Goal: Information Seeking & Learning: Learn about a topic

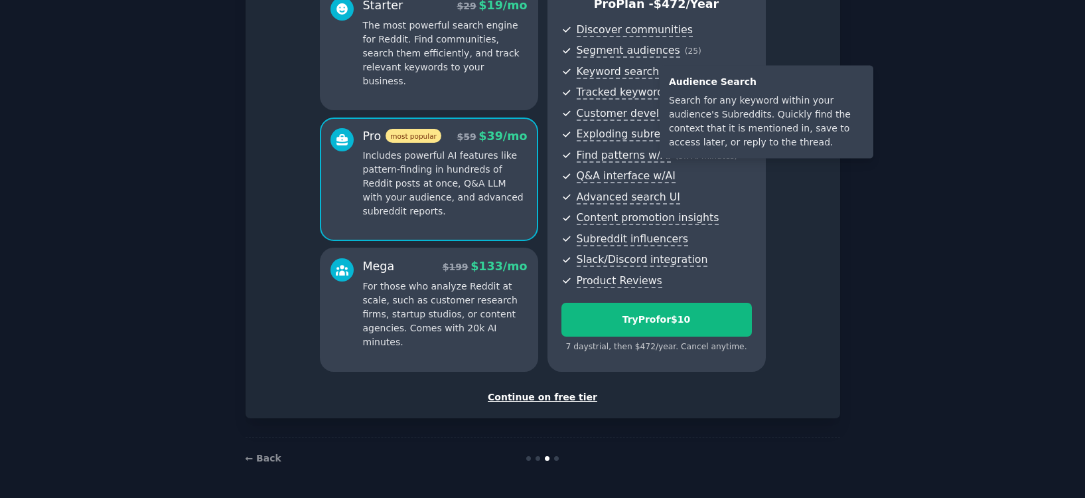
scroll to position [127, 0]
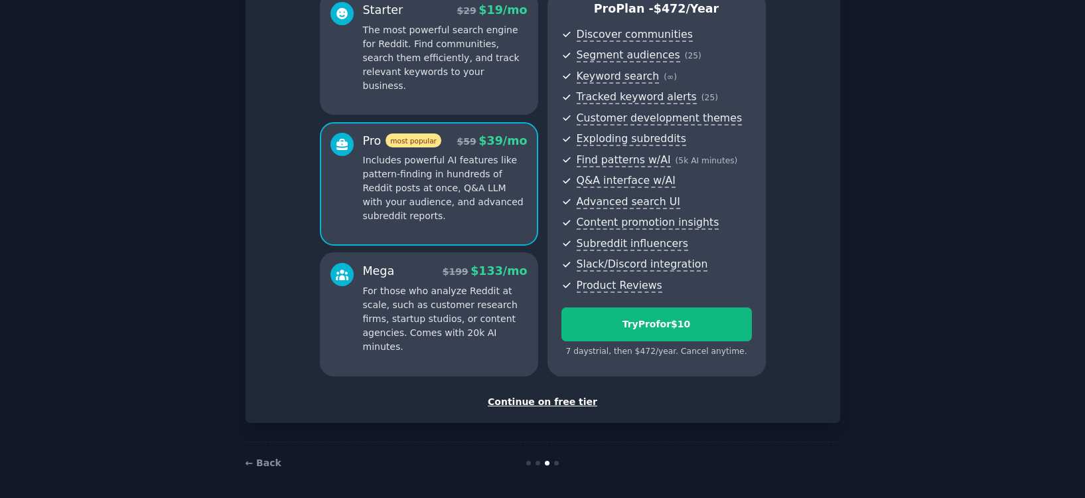
click at [522, 398] on div "Continue on free tier" at bounding box center [543, 402] width 567 height 14
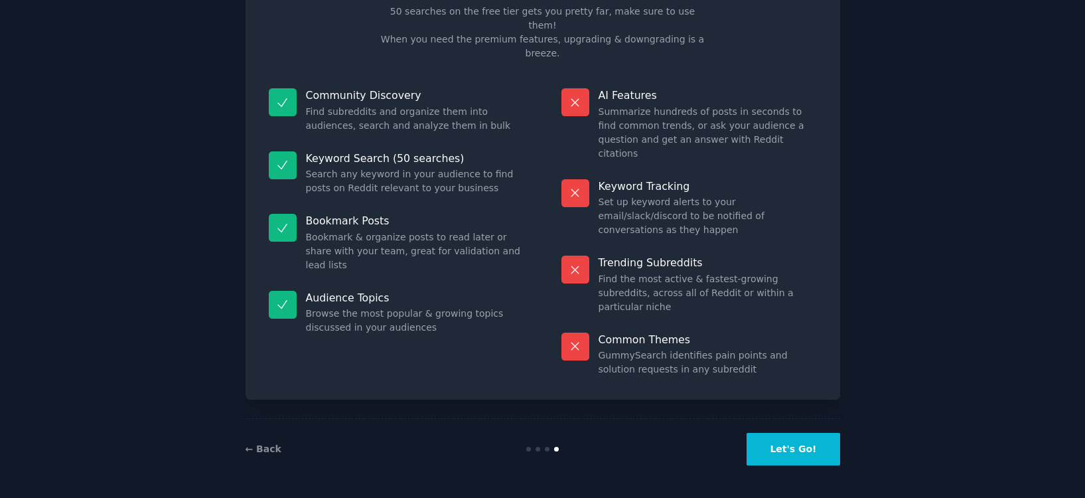
scroll to position [19, 0]
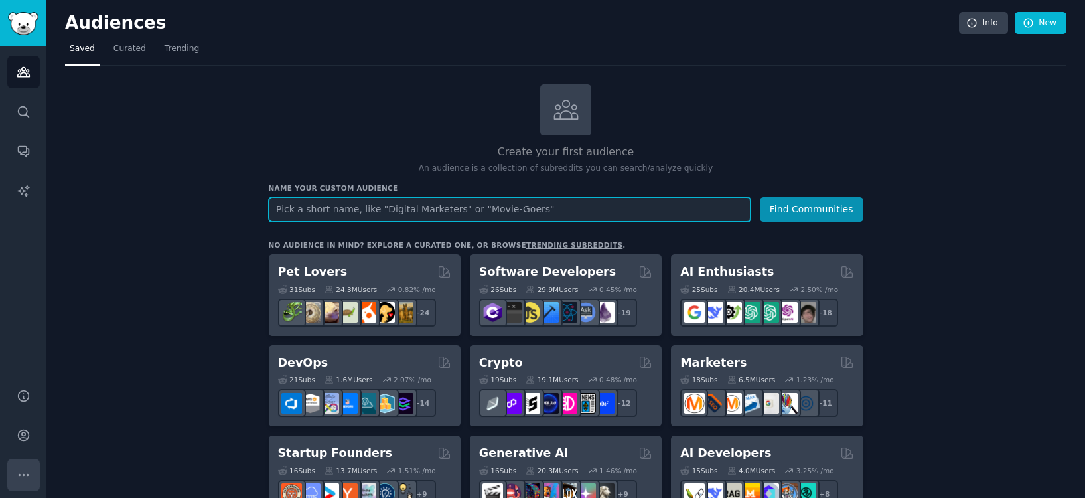
click at [29, 476] on icon "Sidebar" at bounding box center [24, 475] width 14 height 14
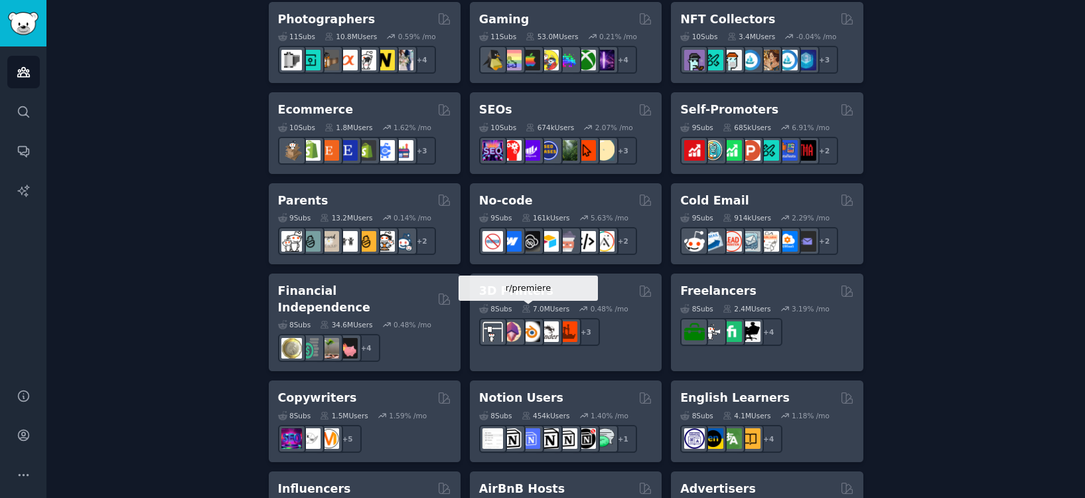
scroll to position [706, 0]
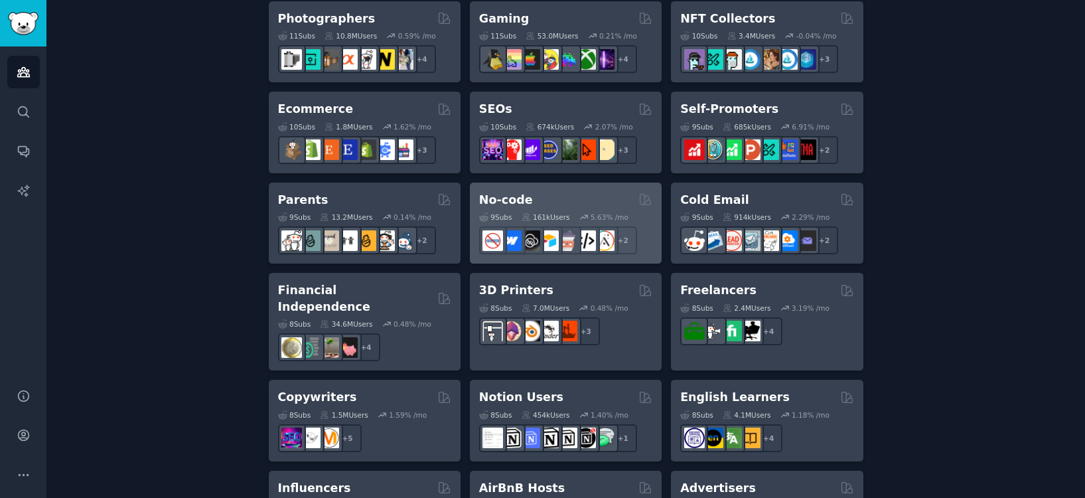
click at [509, 208] on div "9 Sub s 161k Users 5.63 % /mo + 2" at bounding box center [565, 231] width 173 height 46
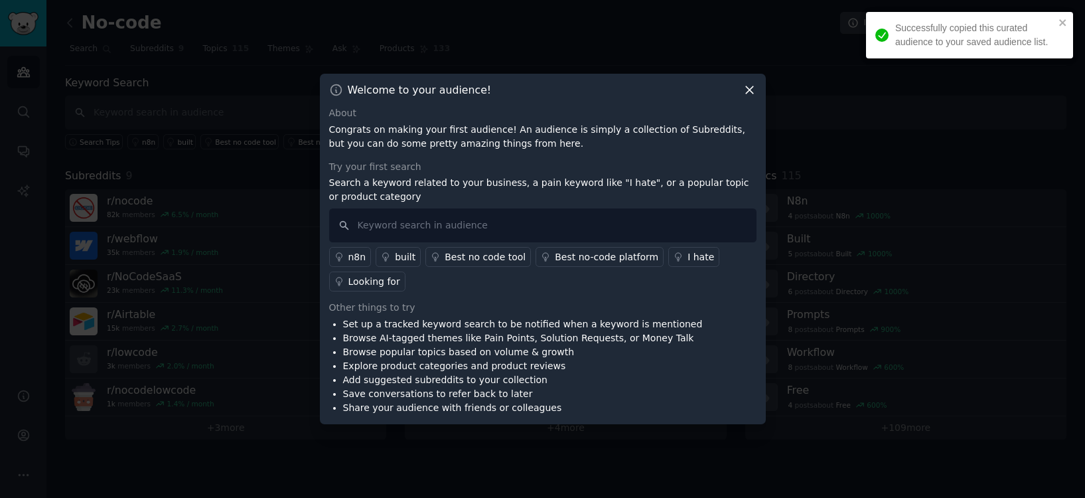
click at [193, 289] on div at bounding box center [542, 249] width 1085 height 498
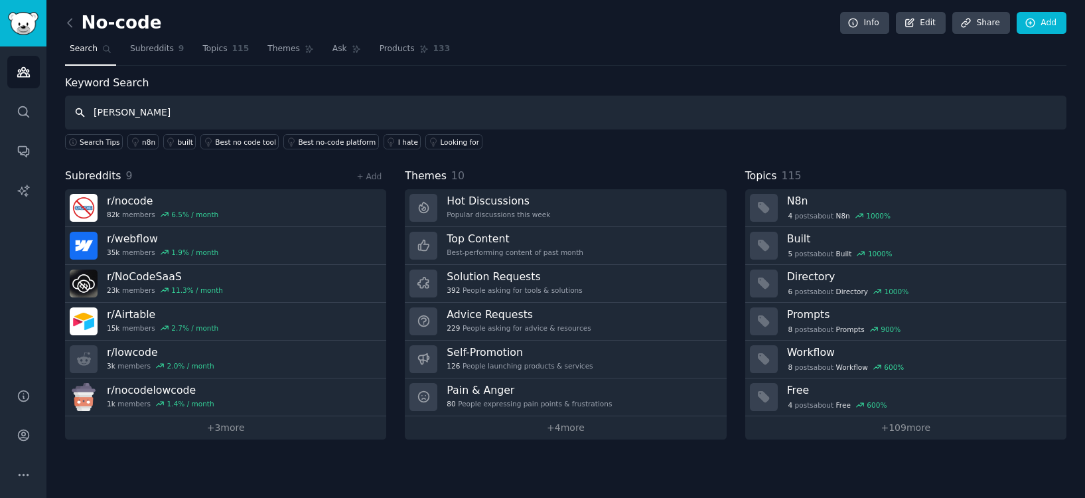
type input "[PERSON_NAME]"
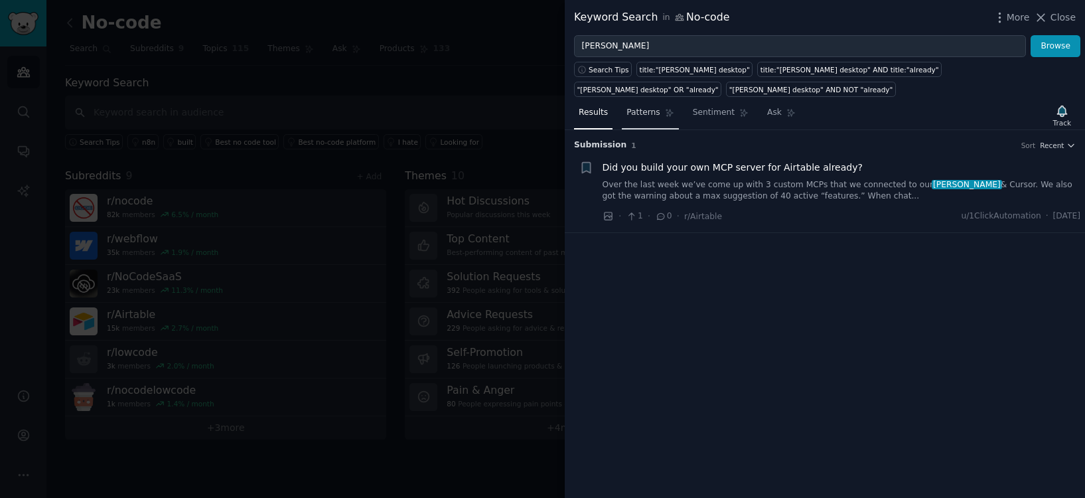
click at [650, 118] on span "Patterns" at bounding box center [643, 113] width 33 height 12
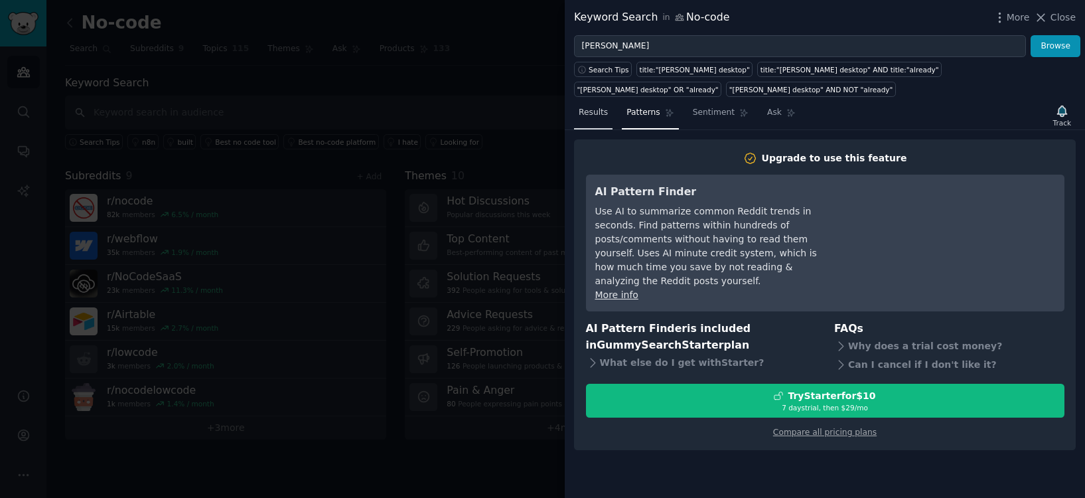
click at [597, 118] on span "Results" at bounding box center [593, 113] width 29 height 12
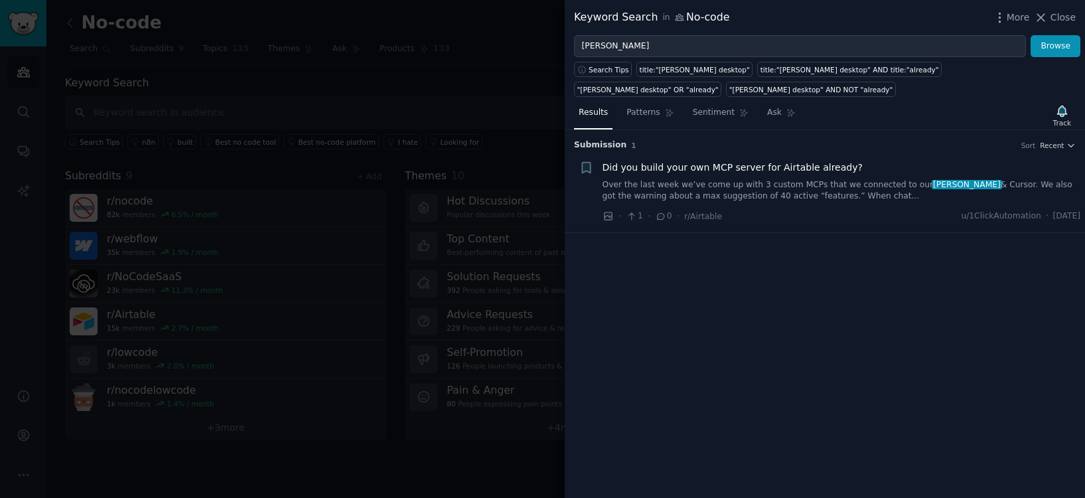
click at [443, 214] on div at bounding box center [542, 249] width 1085 height 498
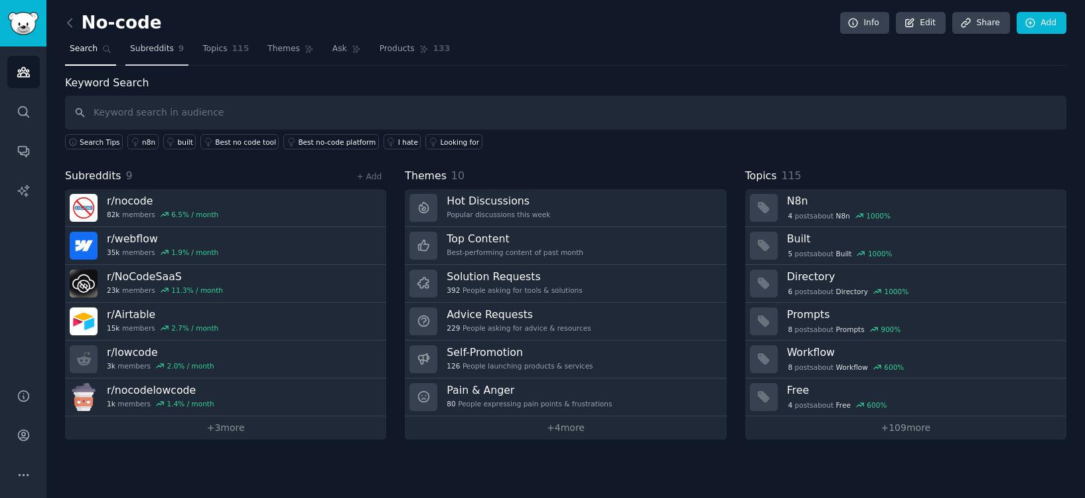
click at [143, 56] on link "Subreddits 9" at bounding box center [156, 52] width 63 height 27
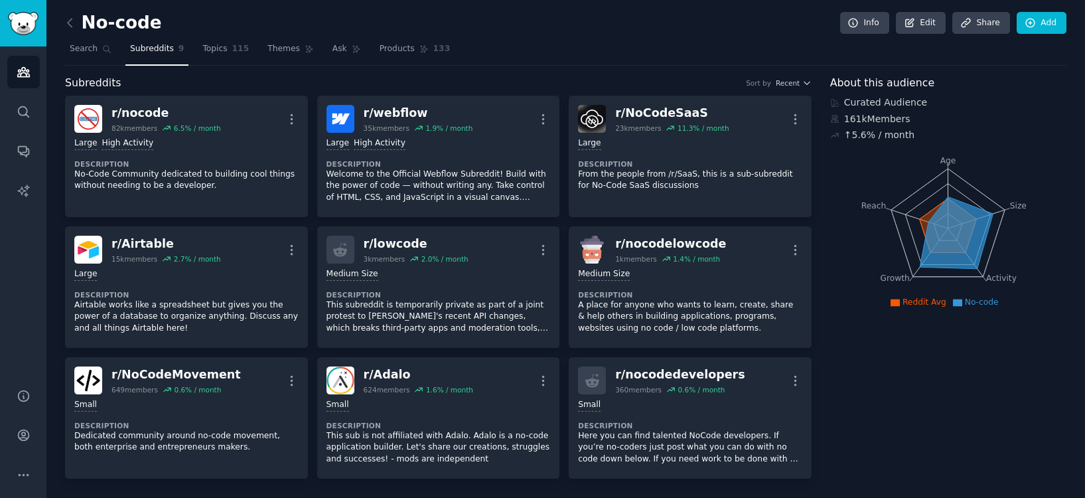
scroll to position [2, 0]
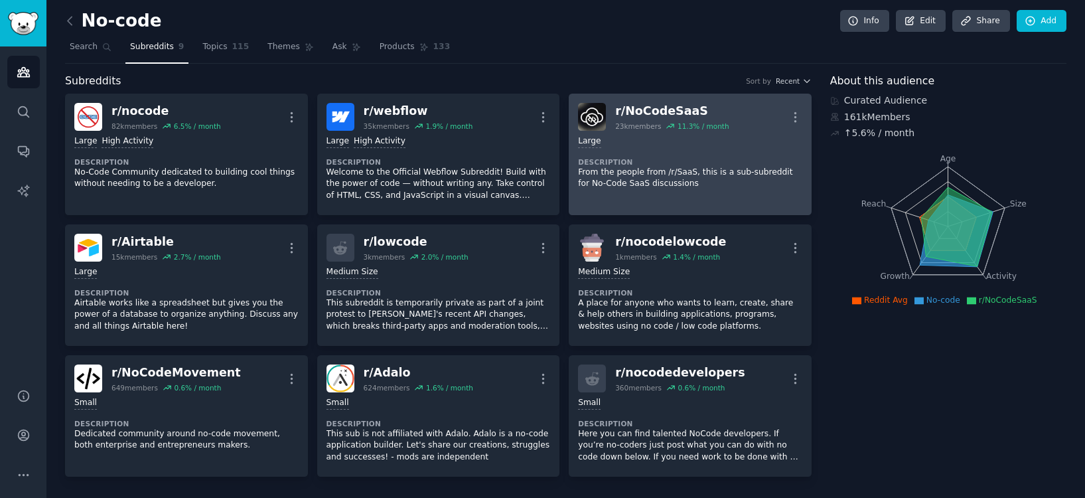
click at [645, 150] on div "Large Description From the people from /r/SaaS, this is a sub-subreddit for No-…" at bounding box center [690, 163] width 224 height 64
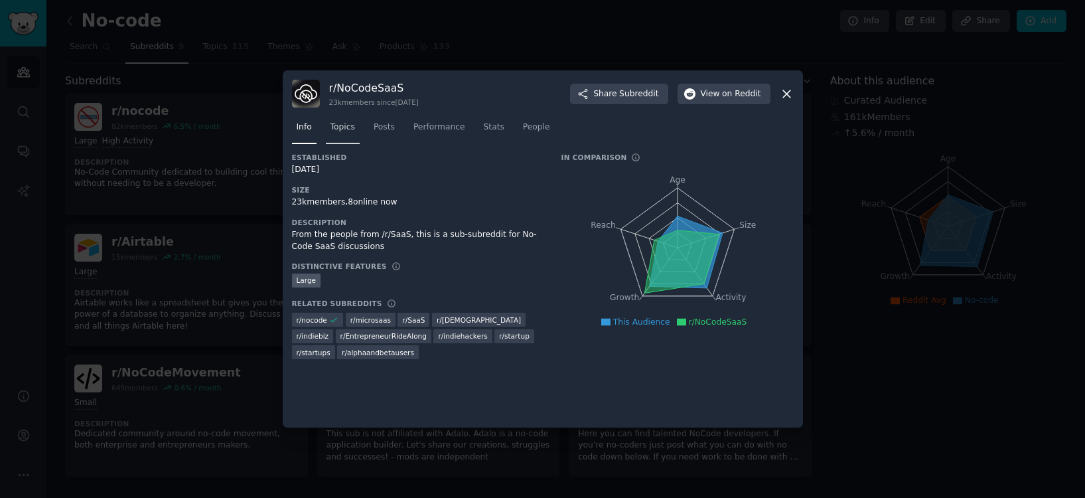
click at [341, 133] on link "Topics" at bounding box center [343, 130] width 34 height 27
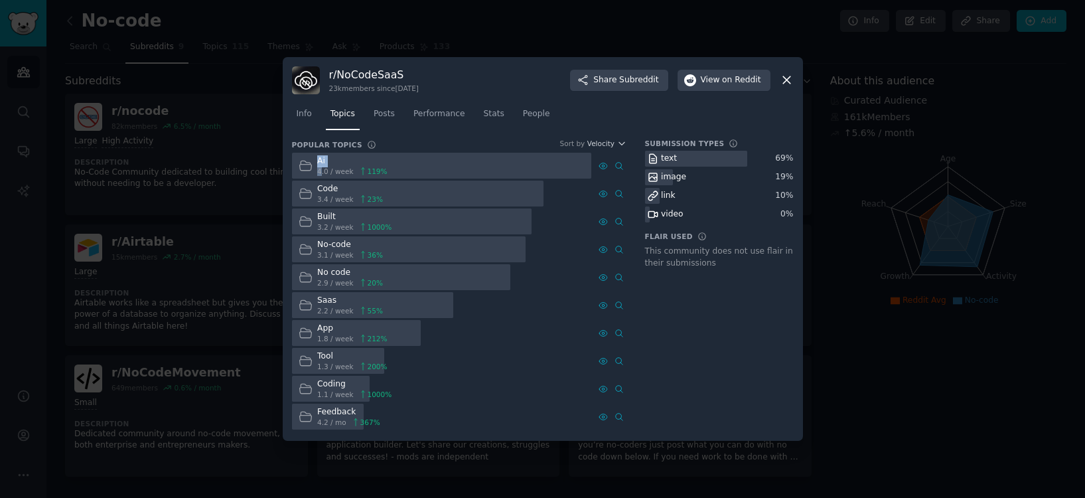
drag, startPoint x: 320, startPoint y: 171, endPoint x: 440, endPoint y: 171, distance: 119.5
click at [440, 171] on div "Ai 4.0 / week 119 %" at bounding box center [442, 166] width 300 height 26
click at [440, 171] on div at bounding box center [442, 166] width 300 height 26
click at [667, 338] on div "Submission Types text 69 % image 19 % link 10 % video 0 % Flair Used This commu…" at bounding box center [719, 285] width 149 height 293
click at [380, 120] on link "Posts" at bounding box center [384, 117] width 31 height 27
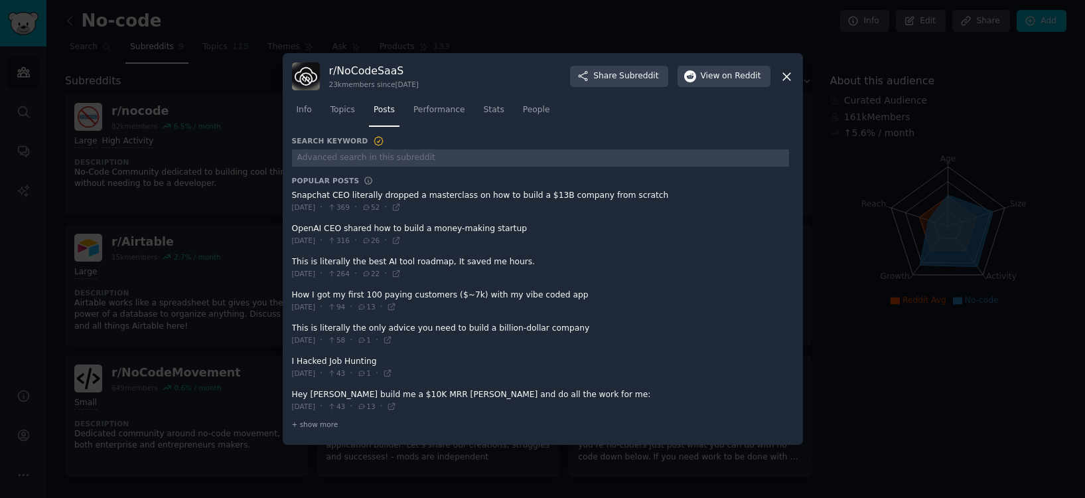
click at [349, 293] on span at bounding box center [540, 301] width 497 height 33
click at [210, 331] on div at bounding box center [542, 249] width 1085 height 498
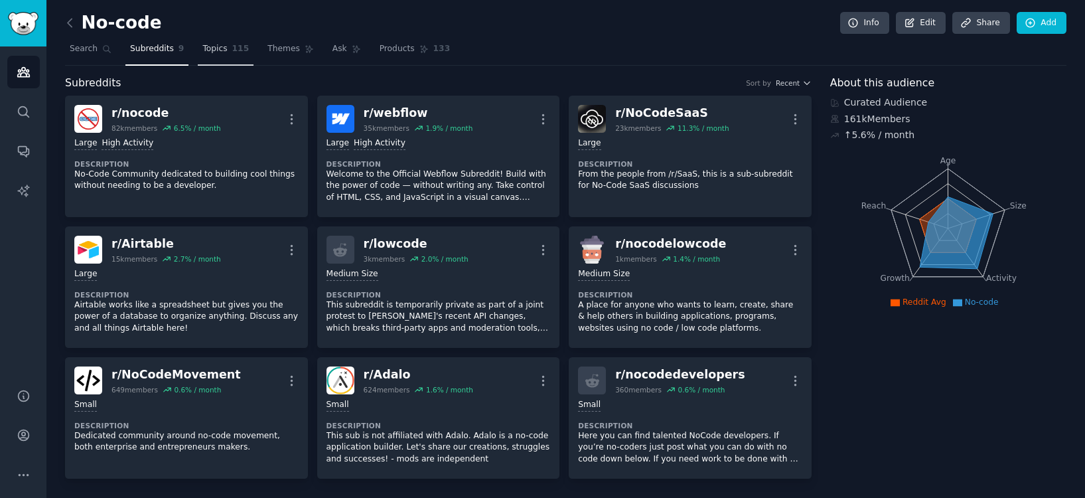
click at [218, 54] on link "Topics 115" at bounding box center [226, 52] width 56 height 27
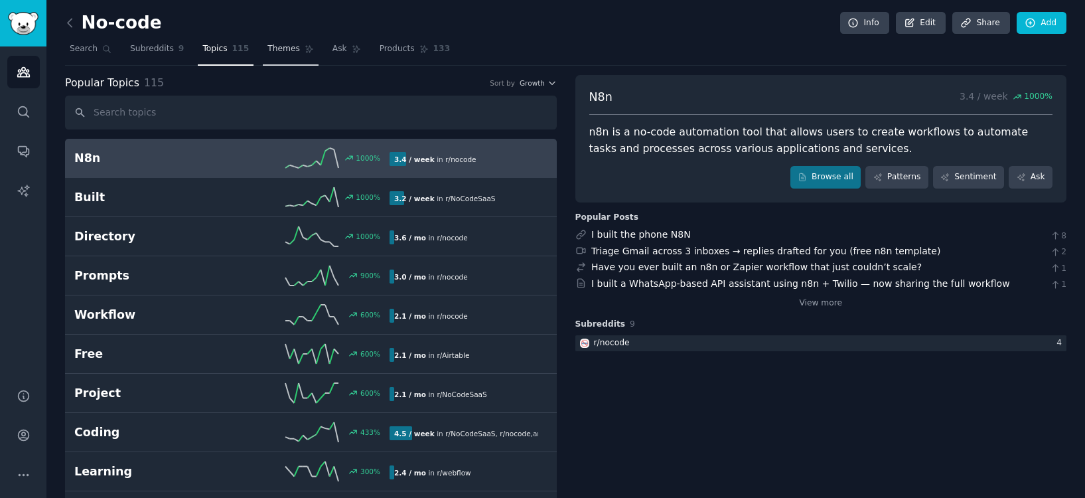
click at [278, 49] on span "Themes" at bounding box center [284, 49] width 33 height 12
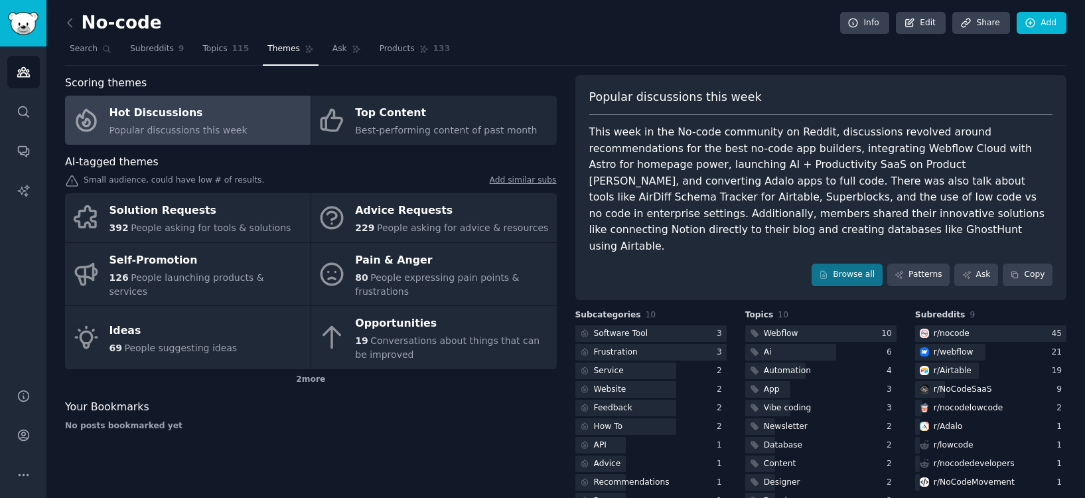
click at [348, 394] on div "Scoring themes Hot Discussions Popular discussions this week Top Content Best-p…" at bounding box center [311, 293] width 492 height 437
click at [78, 58] on link "Search" at bounding box center [90, 52] width 51 height 27
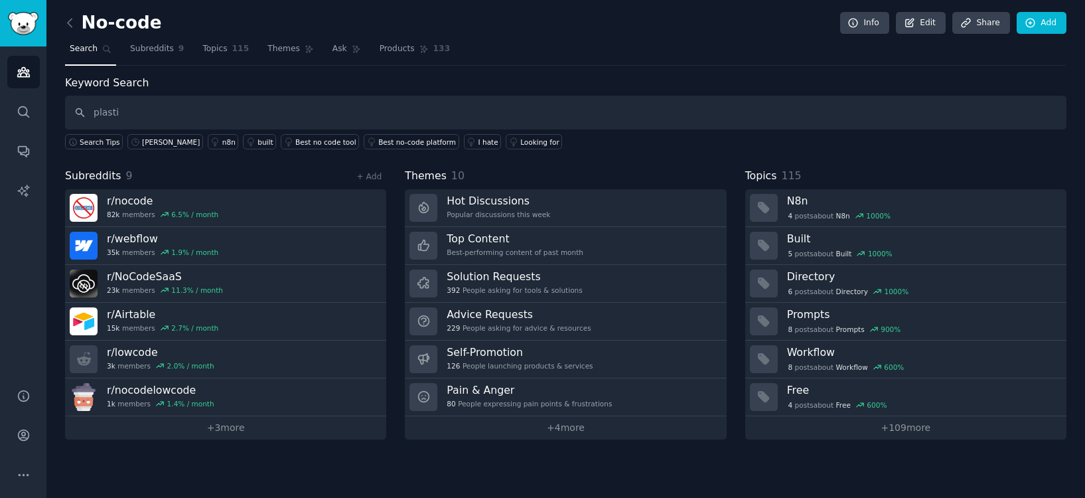
type input "plasti"
click at [76, 33] on div "No-code Info Edit Share Add" at bounding box center [566, 25] width 1002 height 27
click at [73, 25] on icon at bounding box center [70, 23] width 14 height 14
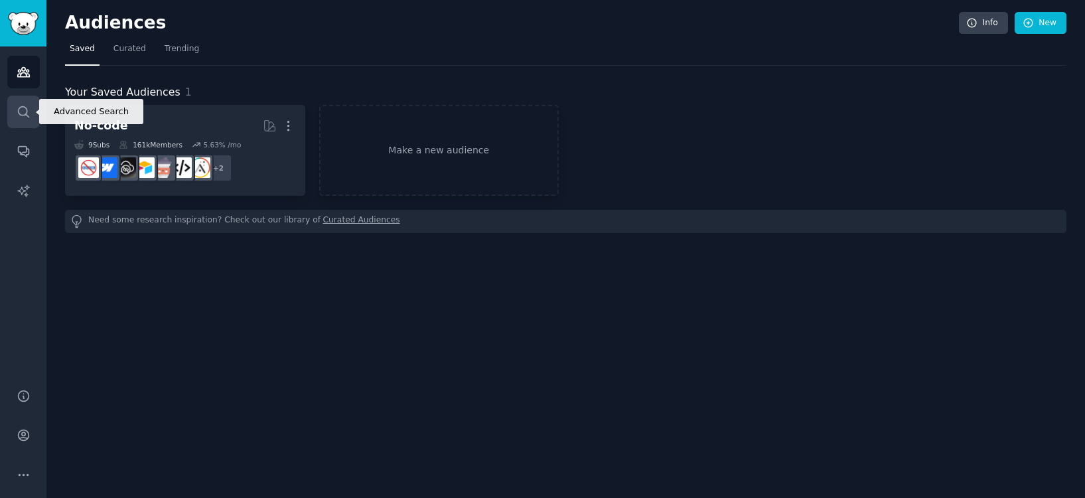
click at [12, 110] on link "Search" at bounding box center [23, 112] width 33 height 33
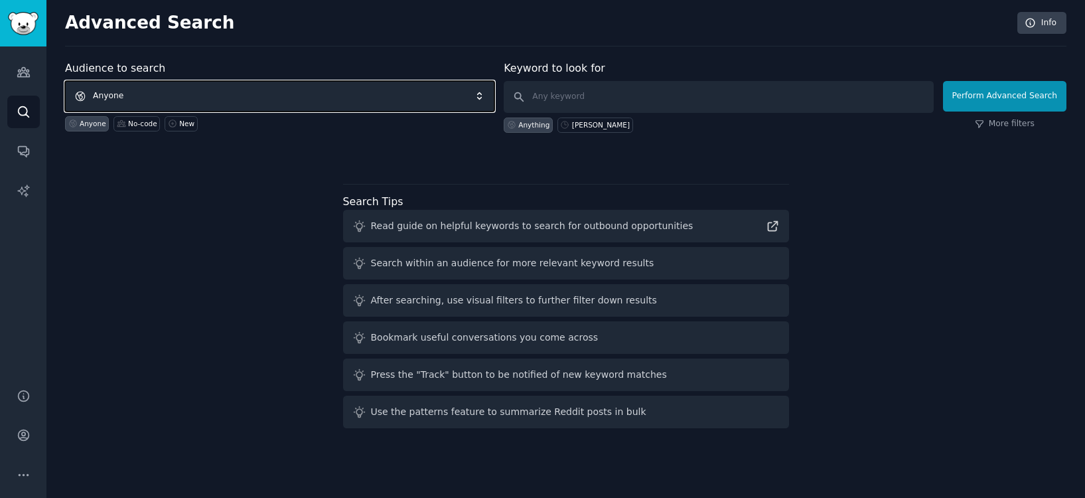
click at [308, 96] on span "Anyone" at bounding box center [280, 96] width 430 height 31
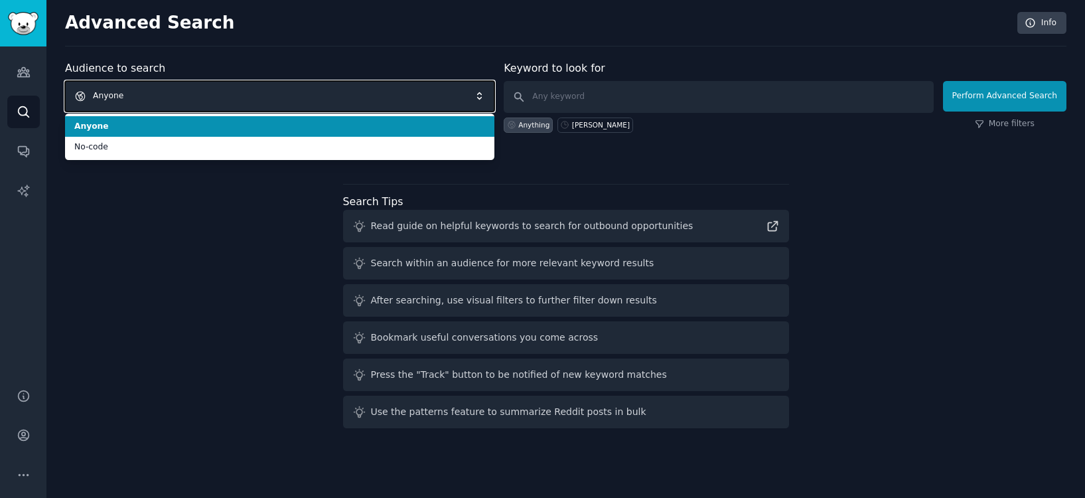
click at [308, 96] on span "Anyone" at bounding box center [280, 96] width 430 height 31
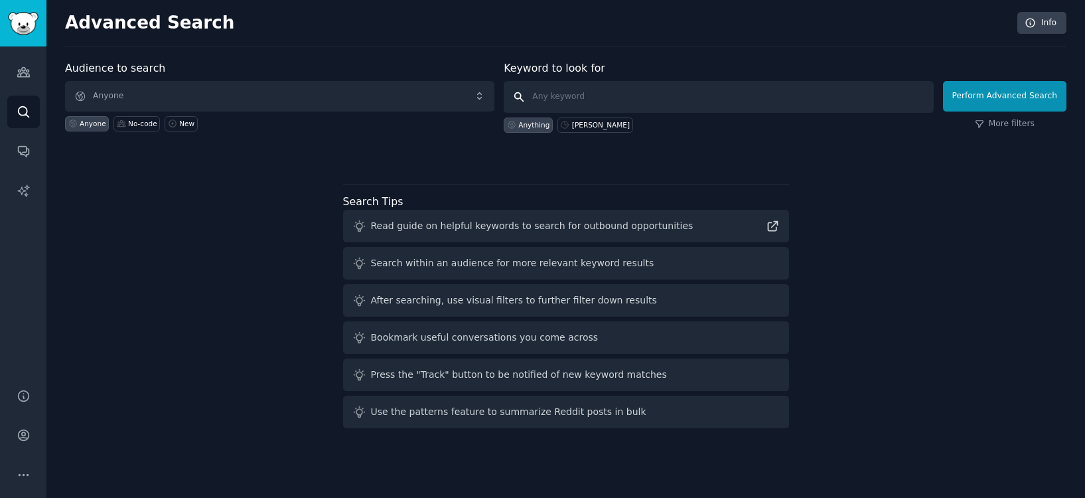
click at [610, 104] on input "text" at bounding box center [719, 97] width 430 height 32
type input "plastics engineering jobs"
click button "Perform Advanced Search" at bounding box center [1004, 96] width 123 height 31
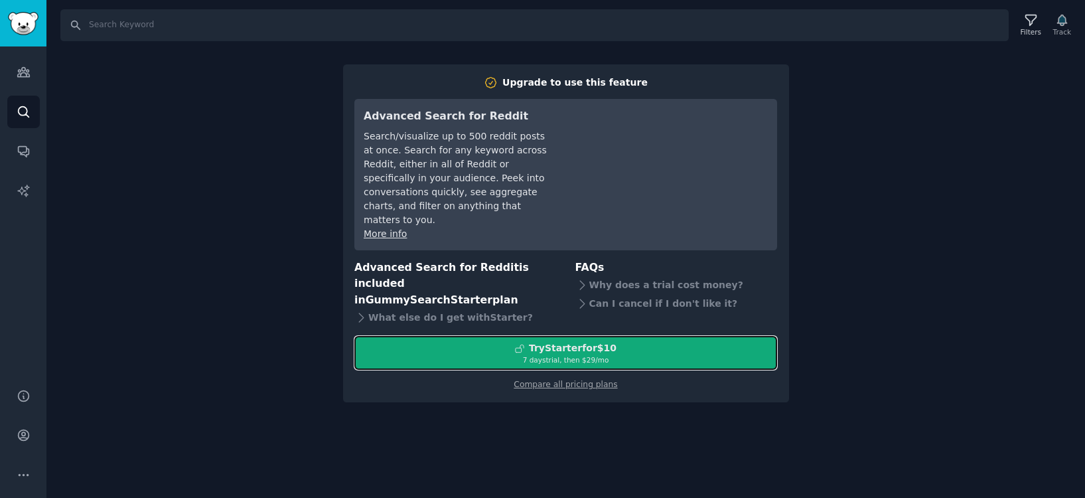
click at [589, 355] on div "7 days trial, then $ 29 /mo" at bounding box center [566, 359] width 422 height 9
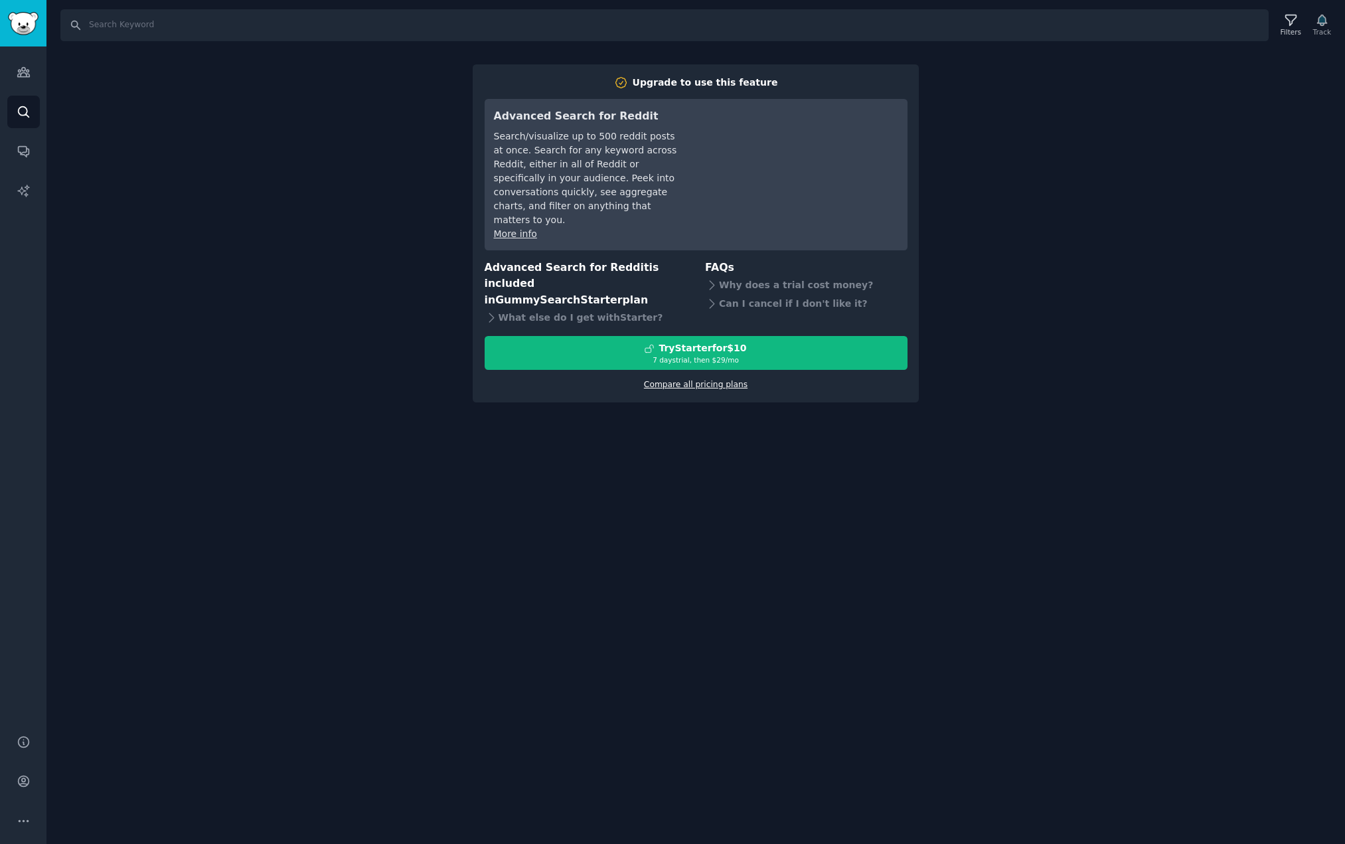
click at [728, 380] on link "Compare all pricing plans" at bounding box center [696, 384] width 104 height 9
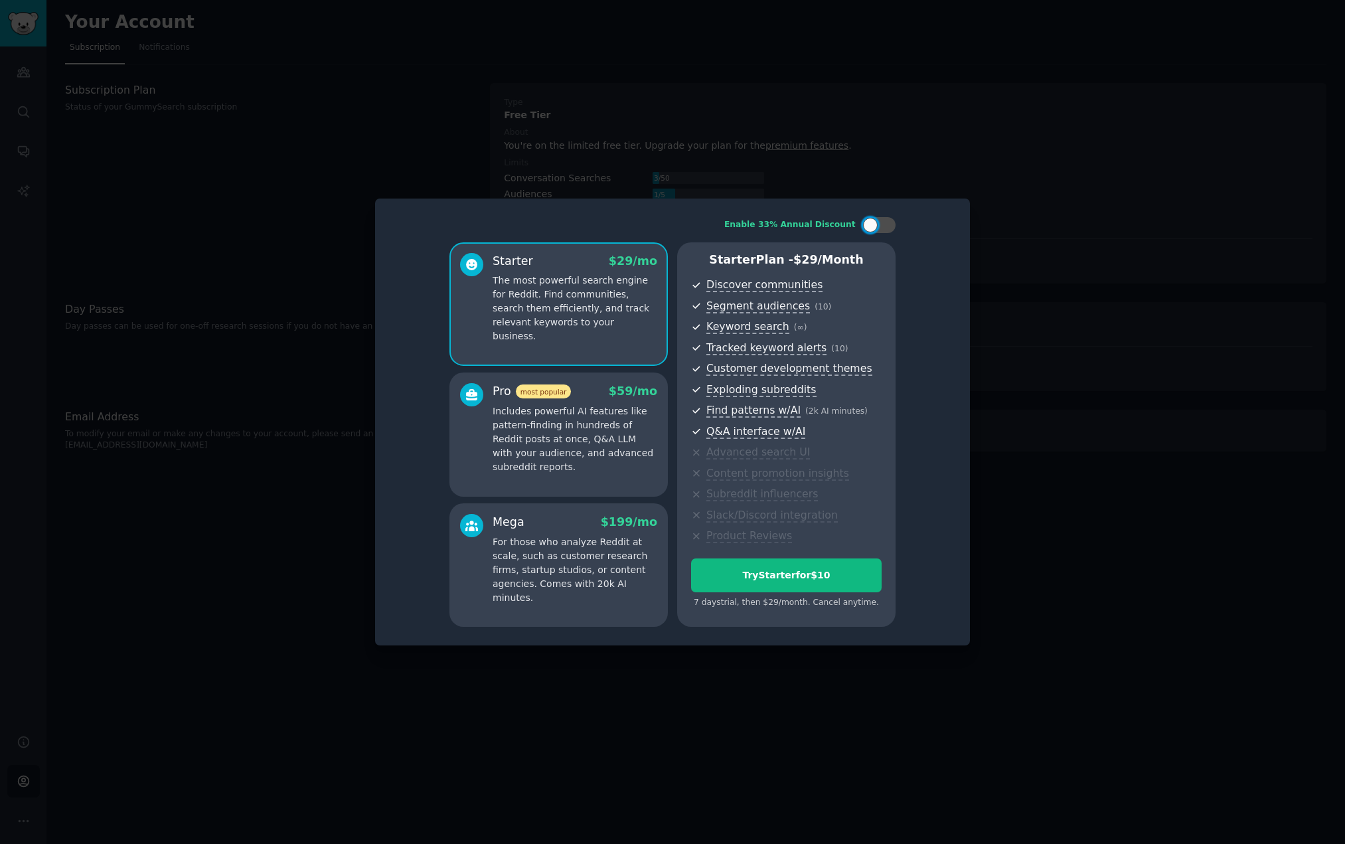
click at [576, 463] on p "Includes powerful AI features like pattern-finding in hundreds of Reddit posts …" at bounding box center [575, 439] width 165 height 70
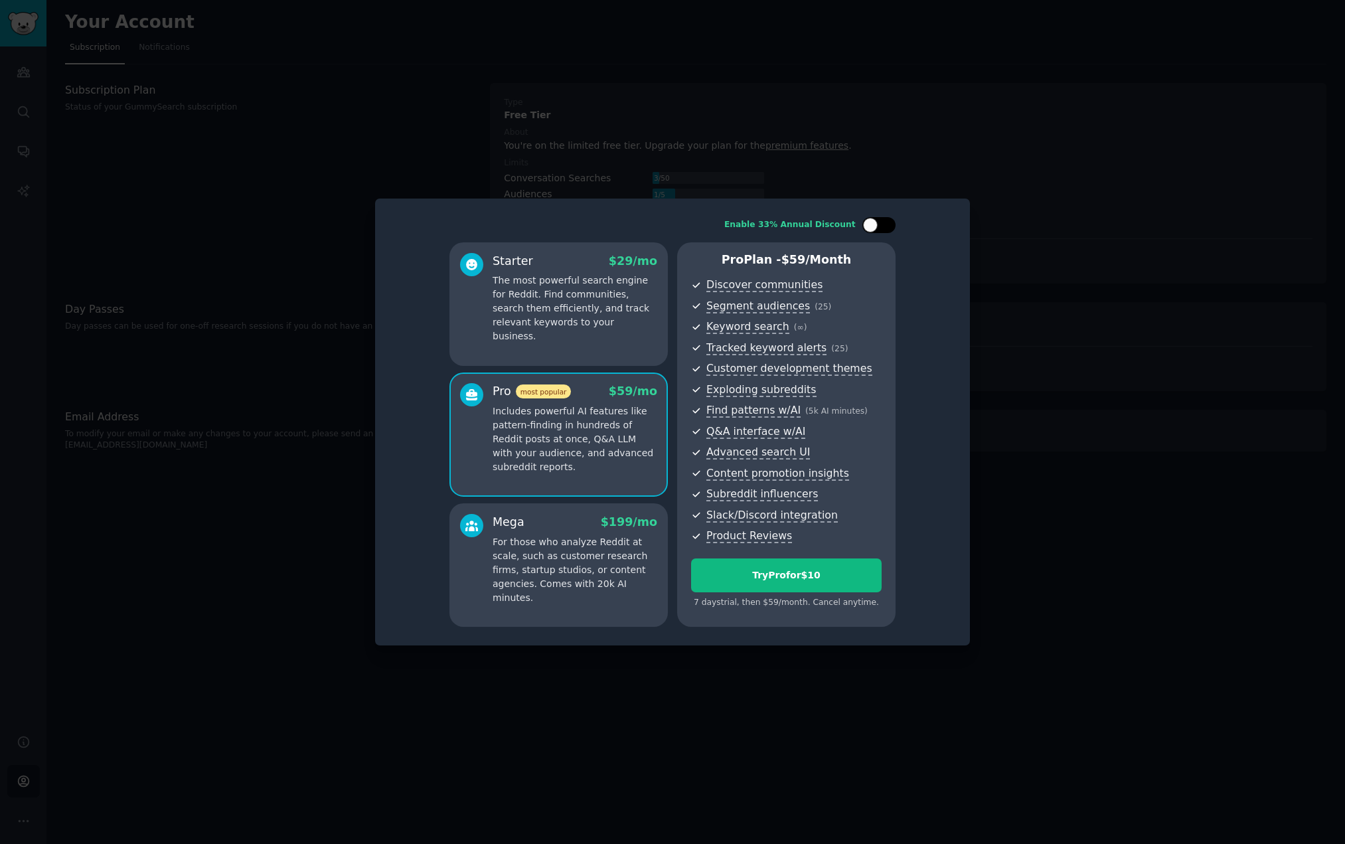
click at [872, 230] on div at bounding box center [870, 225] width 15 height 15
checkbox input "true"
click at [764, 571] on div "Try Pro for $10" at bounding box center [786, 575] width 189 height 14
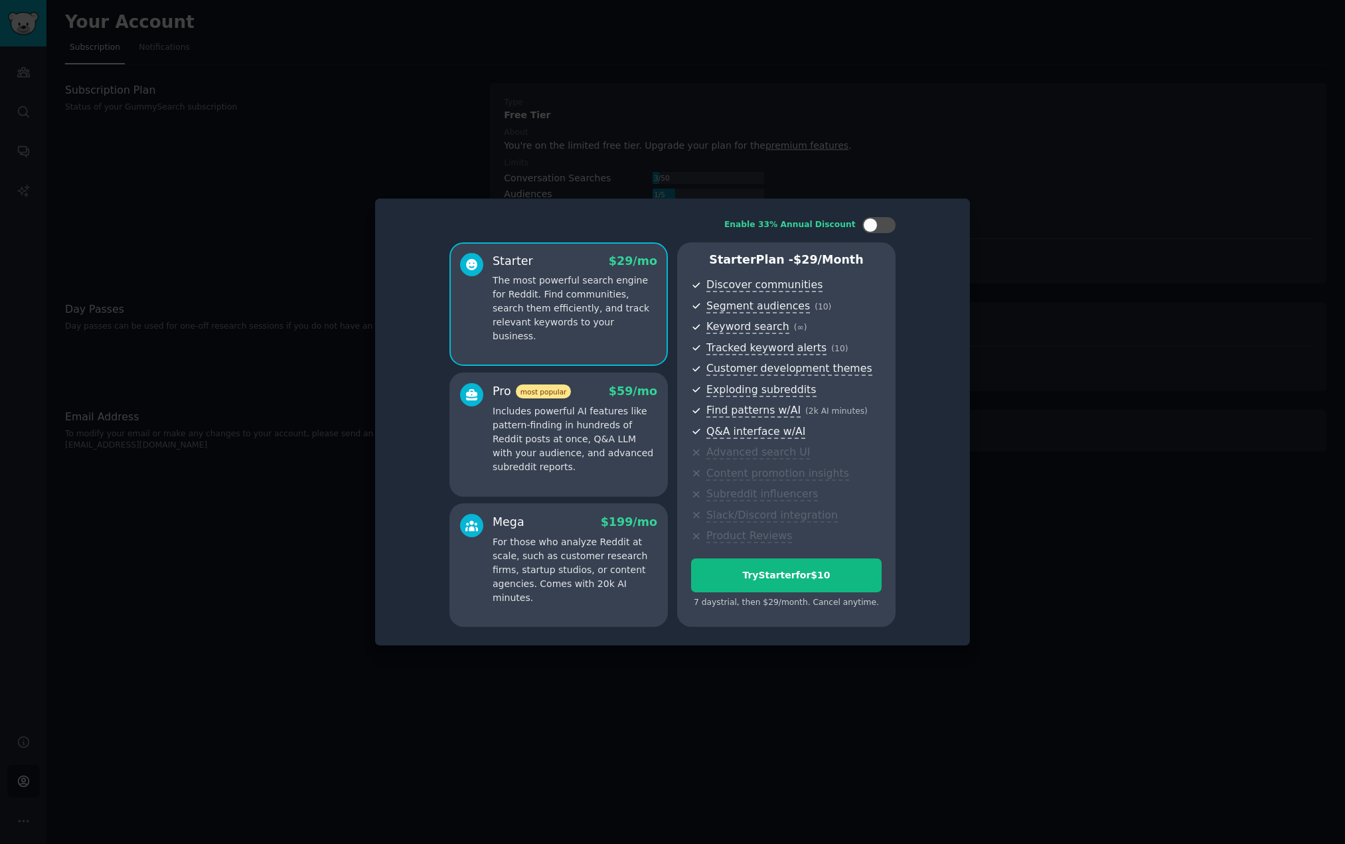
click at [608, 451] on p "Includes powerful AI features like pattern-finding in hundreds of Reddit posts …" at bounding box center [575, 439] width 165 height 70
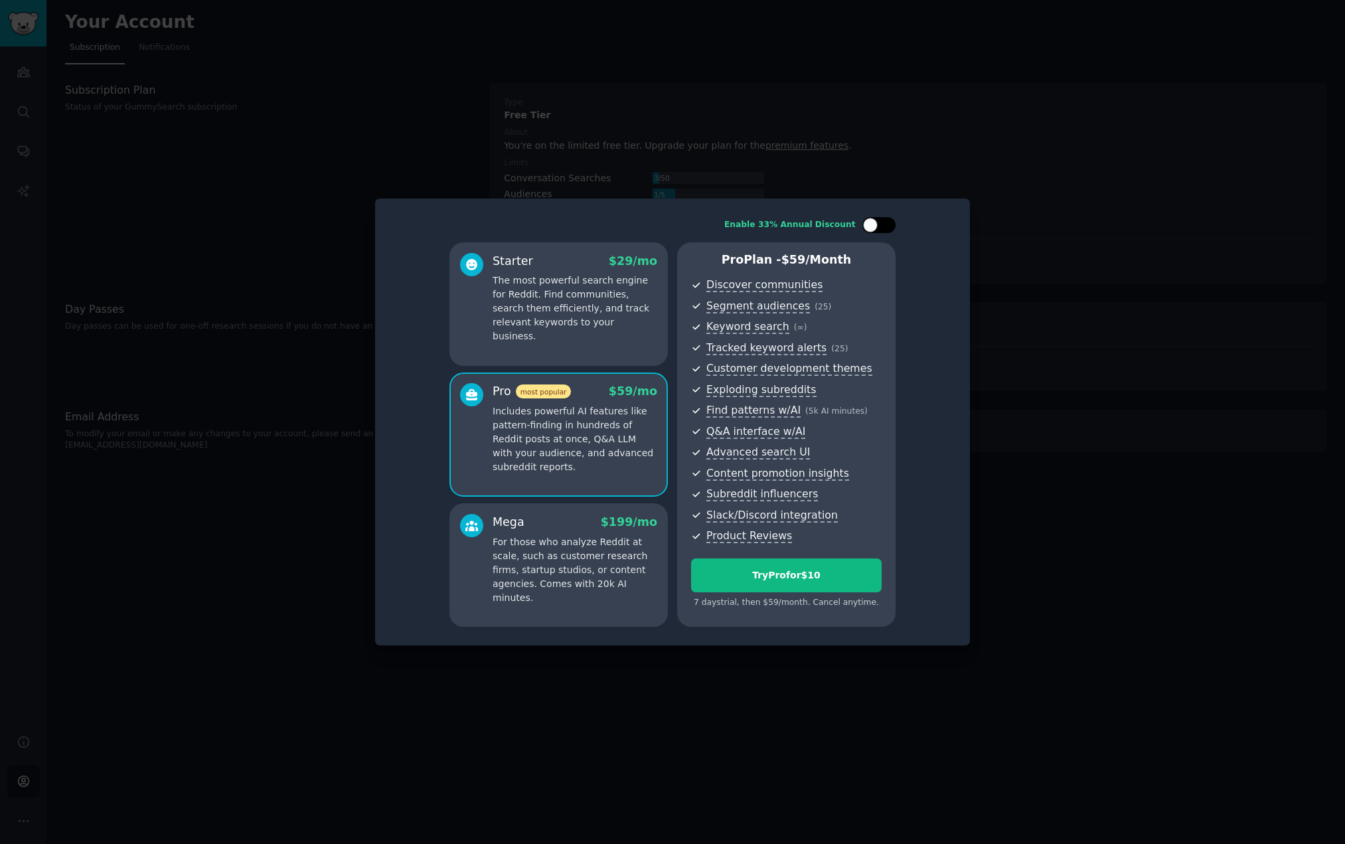
click at [873, 227] on div at bounding box center [870, 225] width 15 height 15
checkbox input "false"
click at [592, 307] on p "The most powerful search engine for Reddit. Find communities, search them effic…" at bounding box center [575, 309] width 165 height 70
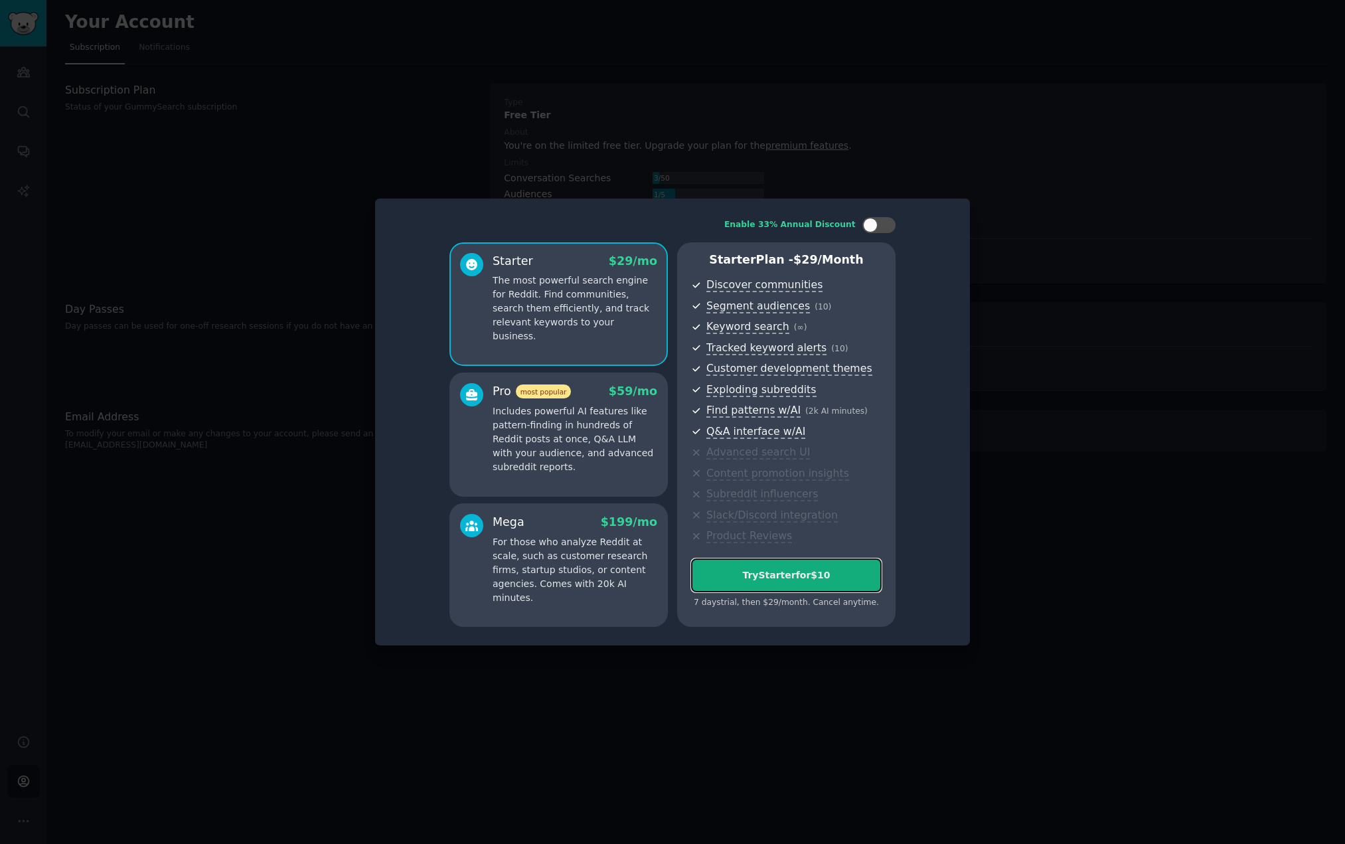
click at [823, 588] on button "Try Starter for $10" at bounding box center [786, 575] width 191 height 34
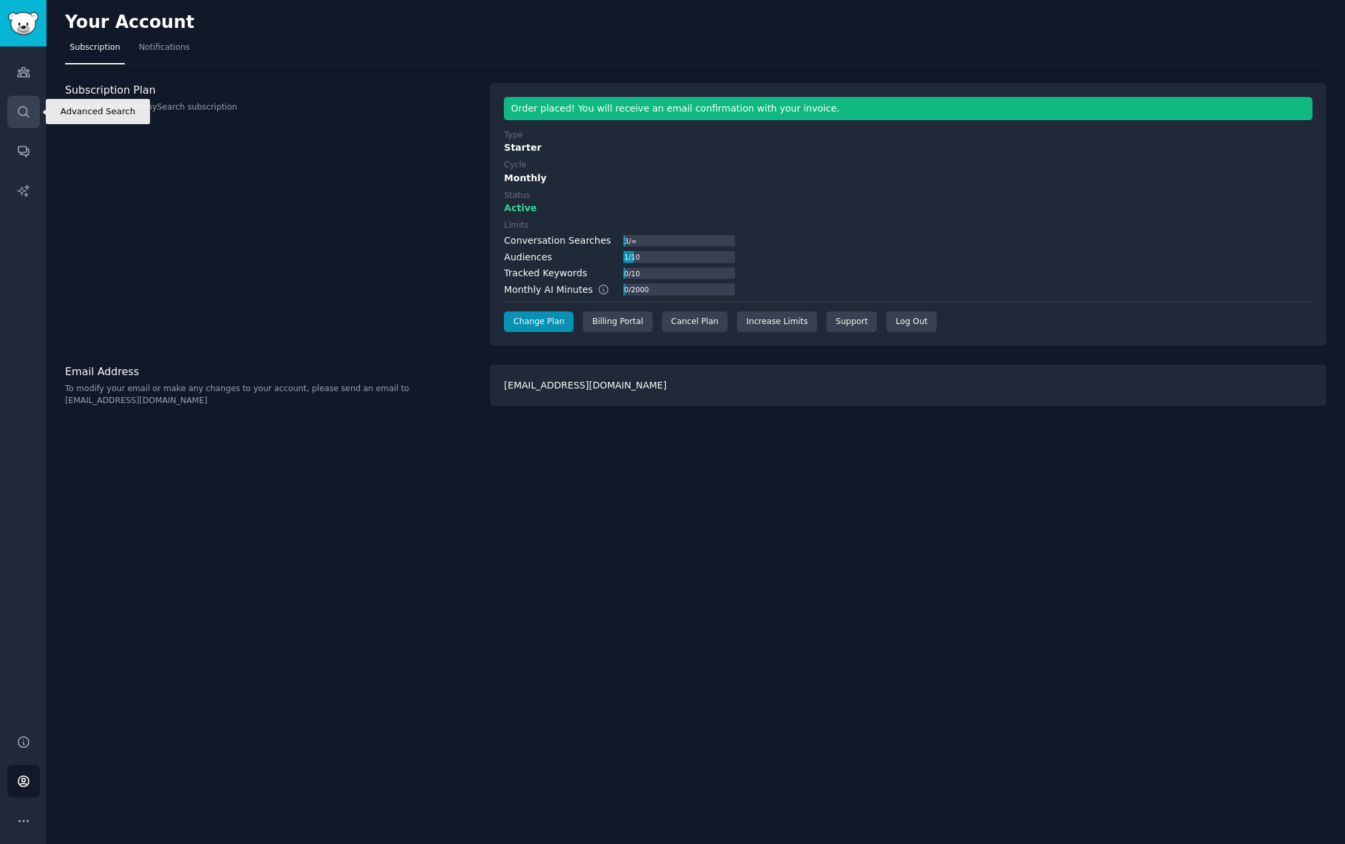
click at [20, 119] on link "Search" at bounding box center [23, 112] width 33 height 33
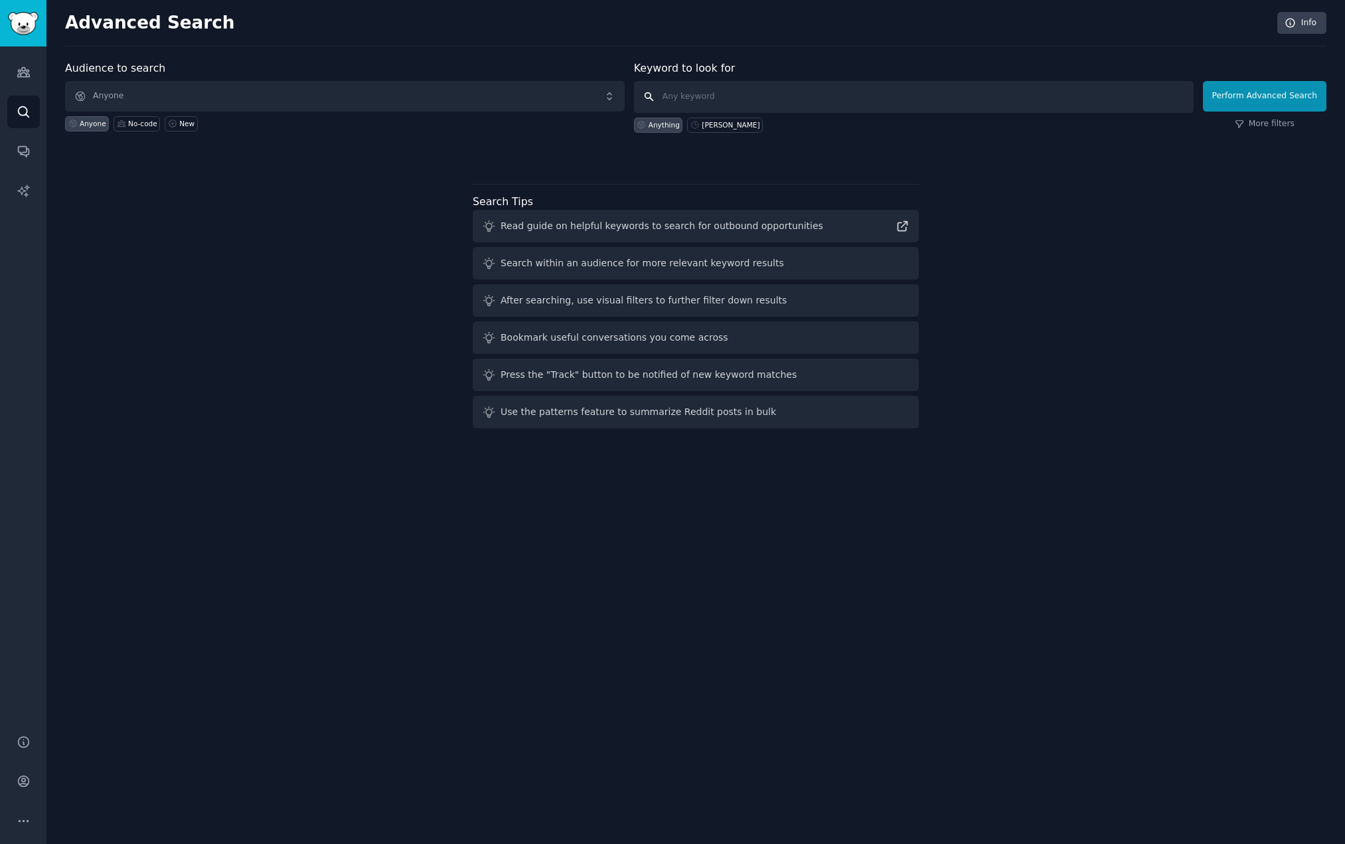
click at [699, 83] on input "text" at bounding box center [914, 97] width 560 height 32
type input "plastics engineering jobs"
click button "Perform Advanced Search" at bounding box center [1264, 96] width 123 height 31
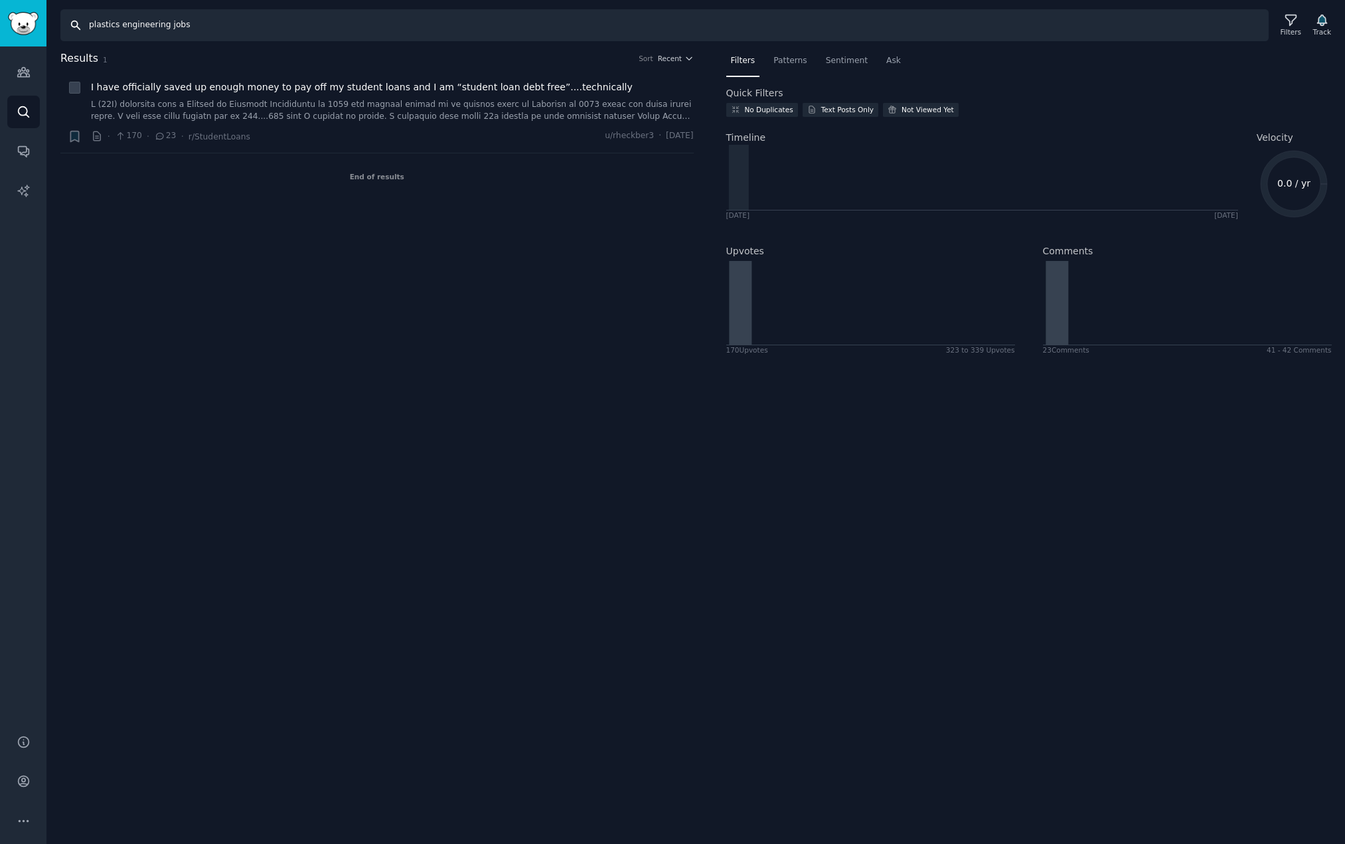
click at [182, 28] on input "plastics engineering jobs" at bounding box center [664, 25] width 1208 height 32
click at [214, 29] on input "plastics engineering jobs" at bounding box center [664, 25] width 1208 height 32
click at [143, 27] on input "plastics engineering jobs" at bounding box center [664, 25] width 1208 height 32
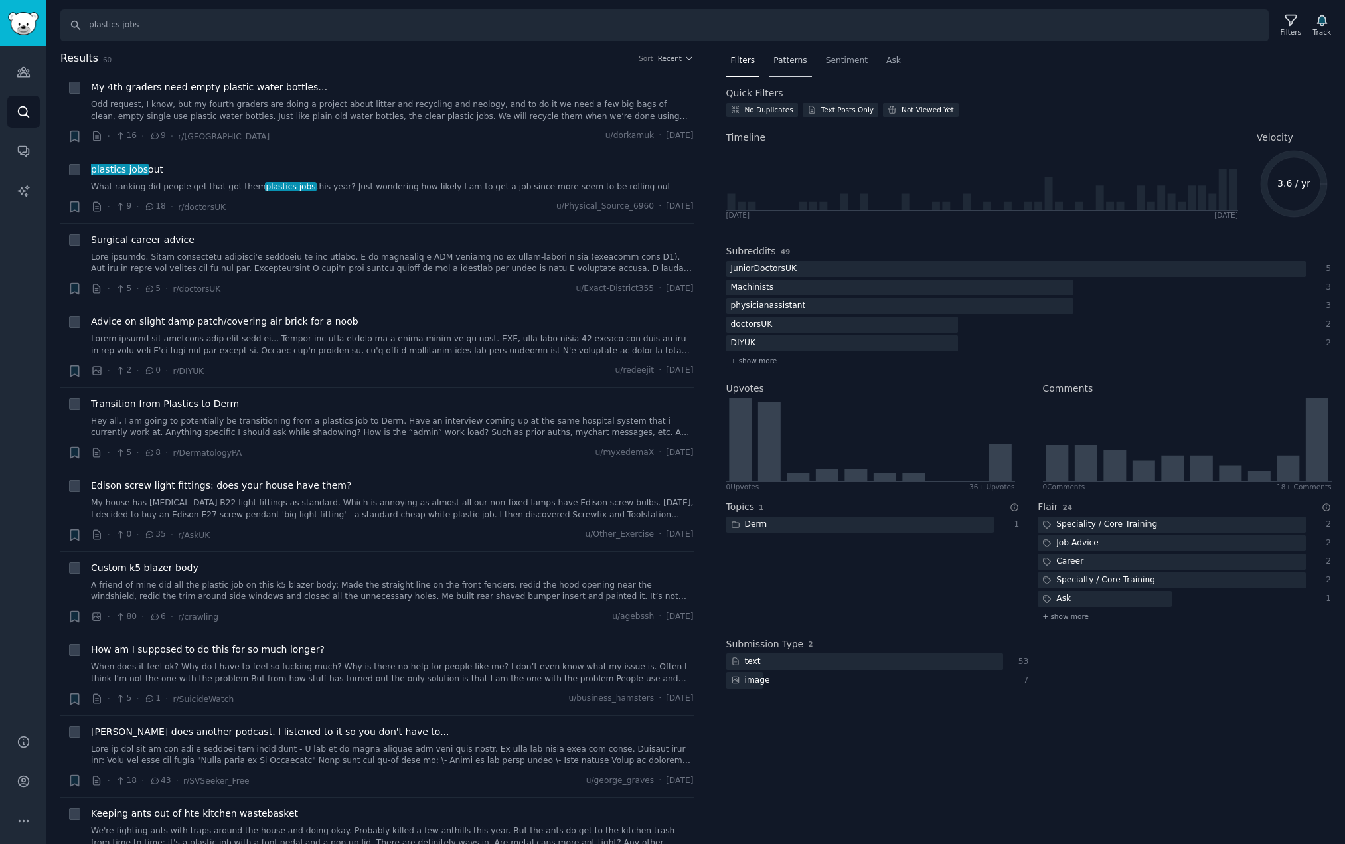
click at [792, 61] on span "Patterns" at bounding box center [789, 61] width 33 height 12
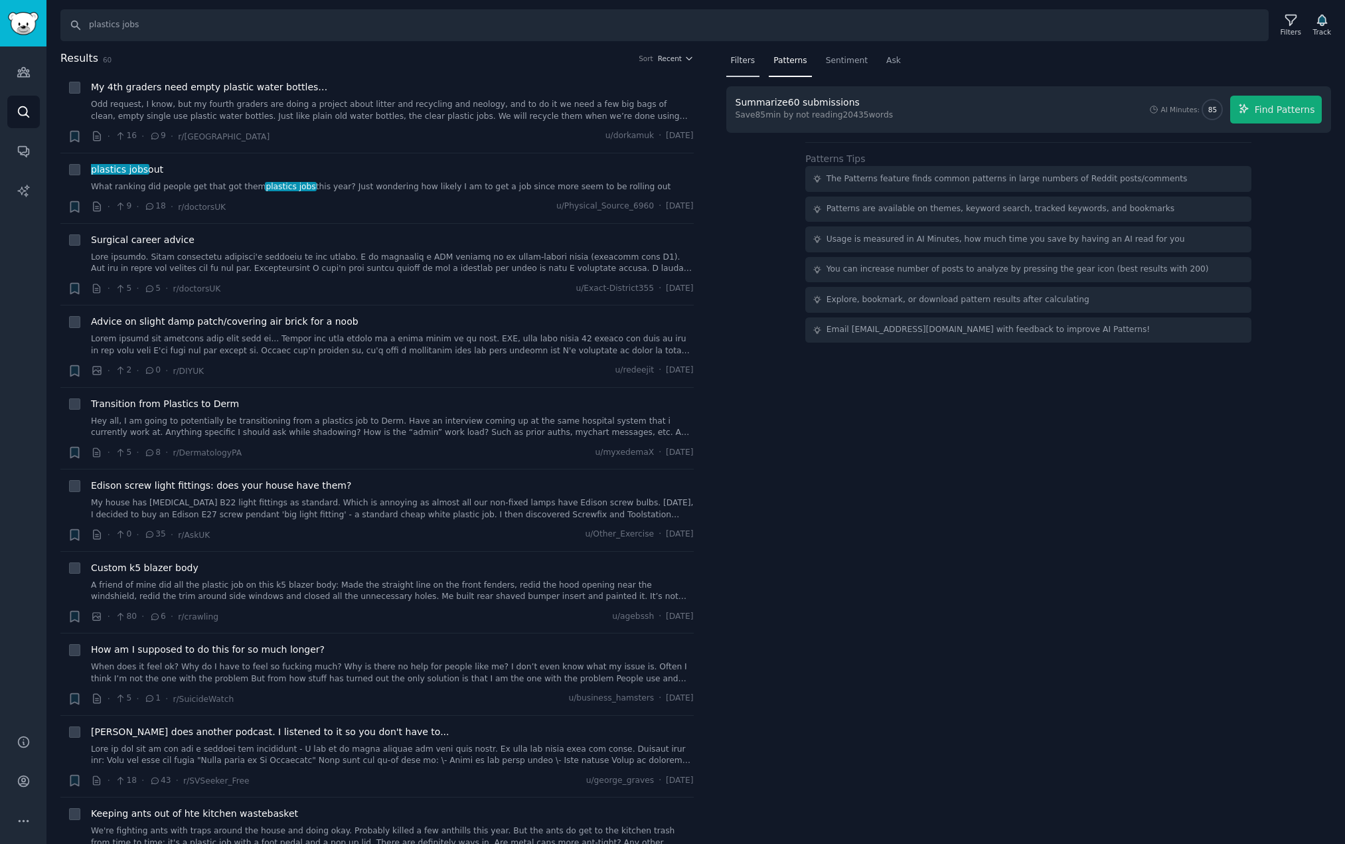
click at [736, 63] on span "Filters" at bounding box center [743, 61] width 25 height 12
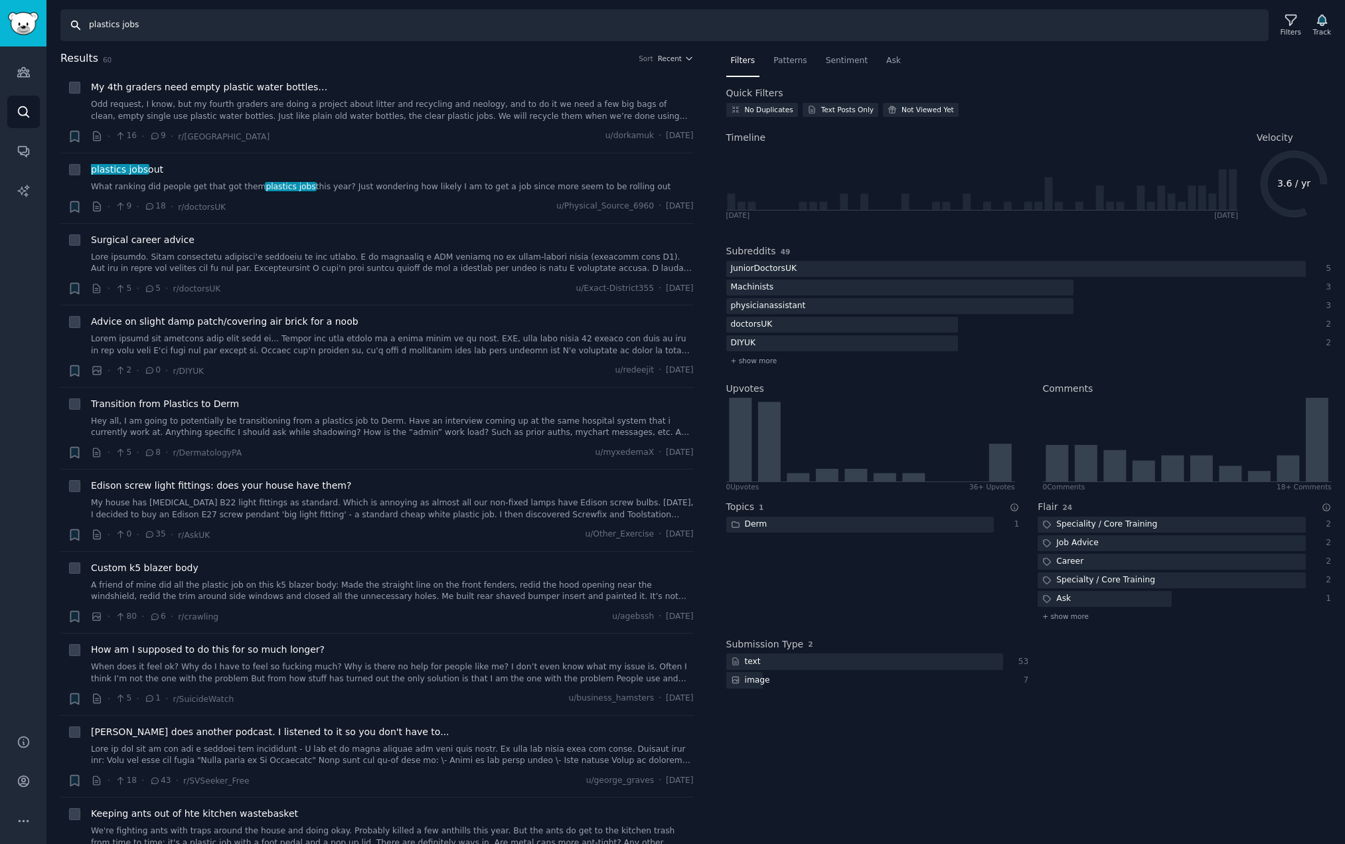
click at [312, 18] on input "plastics jobs" at bounding box center [664, 25] width 1208 height 32
click at [392, 192] on link "What ranking did people get that got them plastics jobs this year? Just wonderi…" at bounding box center [392, 187] width 603 height 12
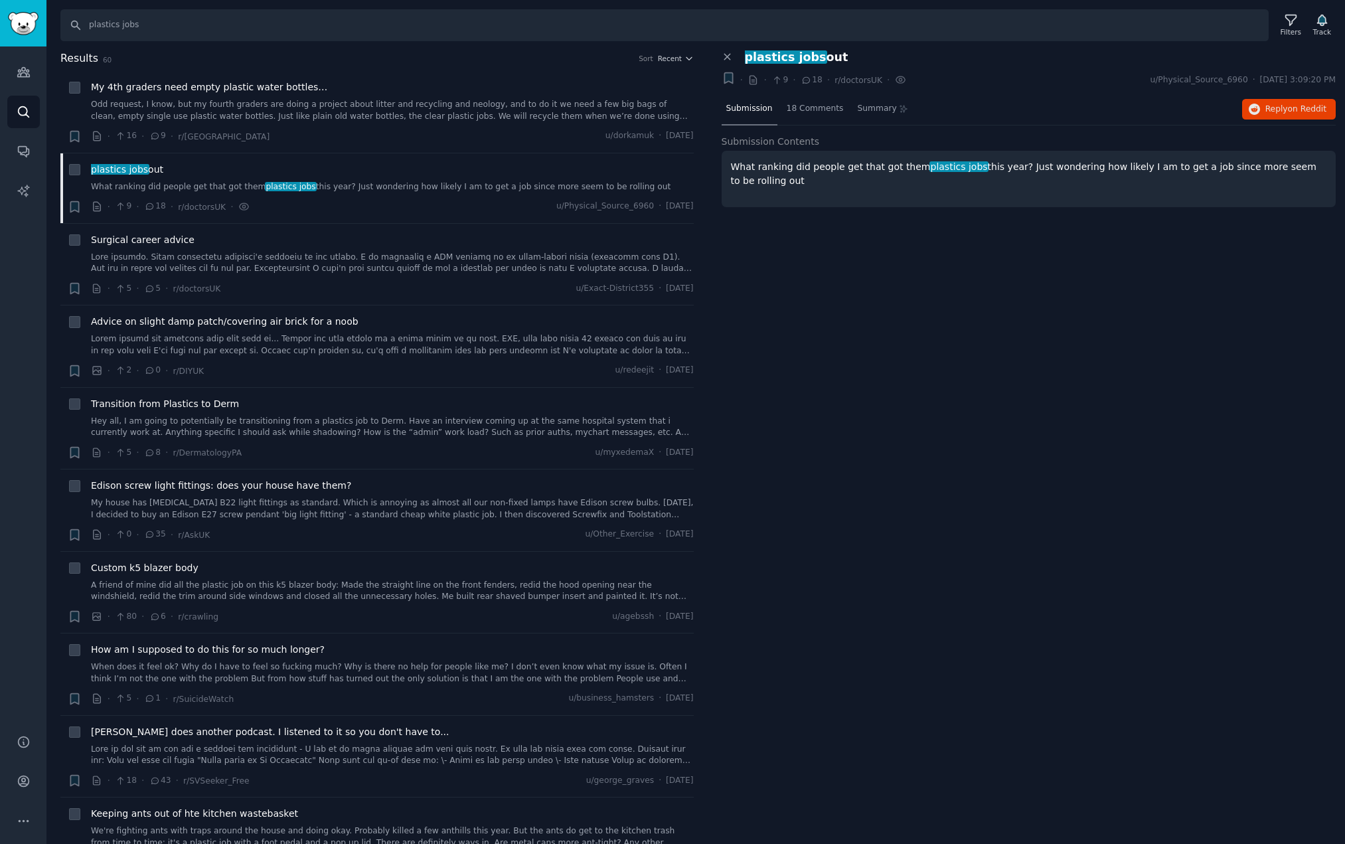
click at [870, 169] on p "What ranking did people get that got them plastics jobs this year? Just wonderi…" at bounding box center [1029, 174] width 596 height 28
click at [238, 30] on input "plastics jobs" at bounding box center [664, 25] width 1208 height 32
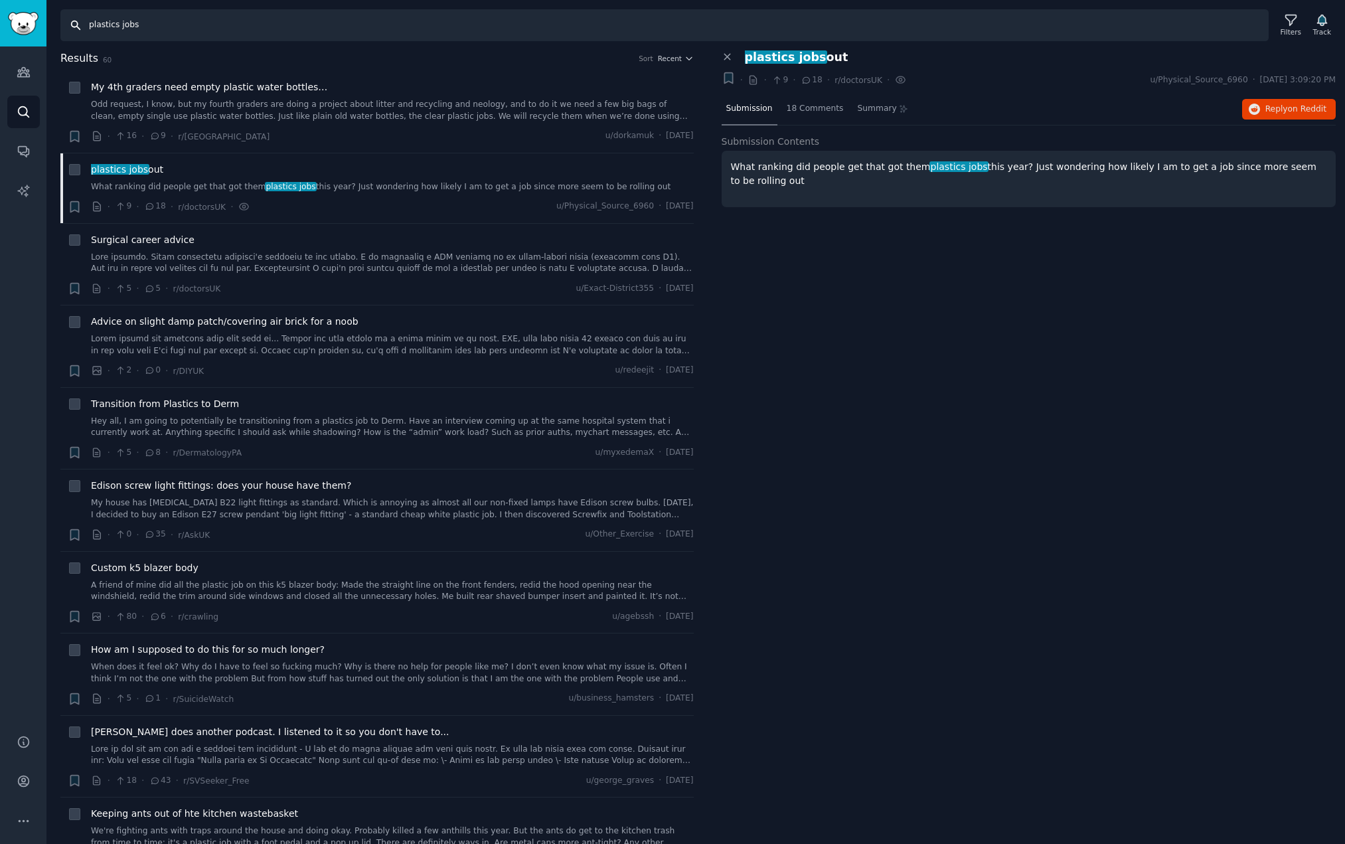
click at [120, 27] on input "plastics jobs" at bounding box center [664, 25] width 1208 height 32
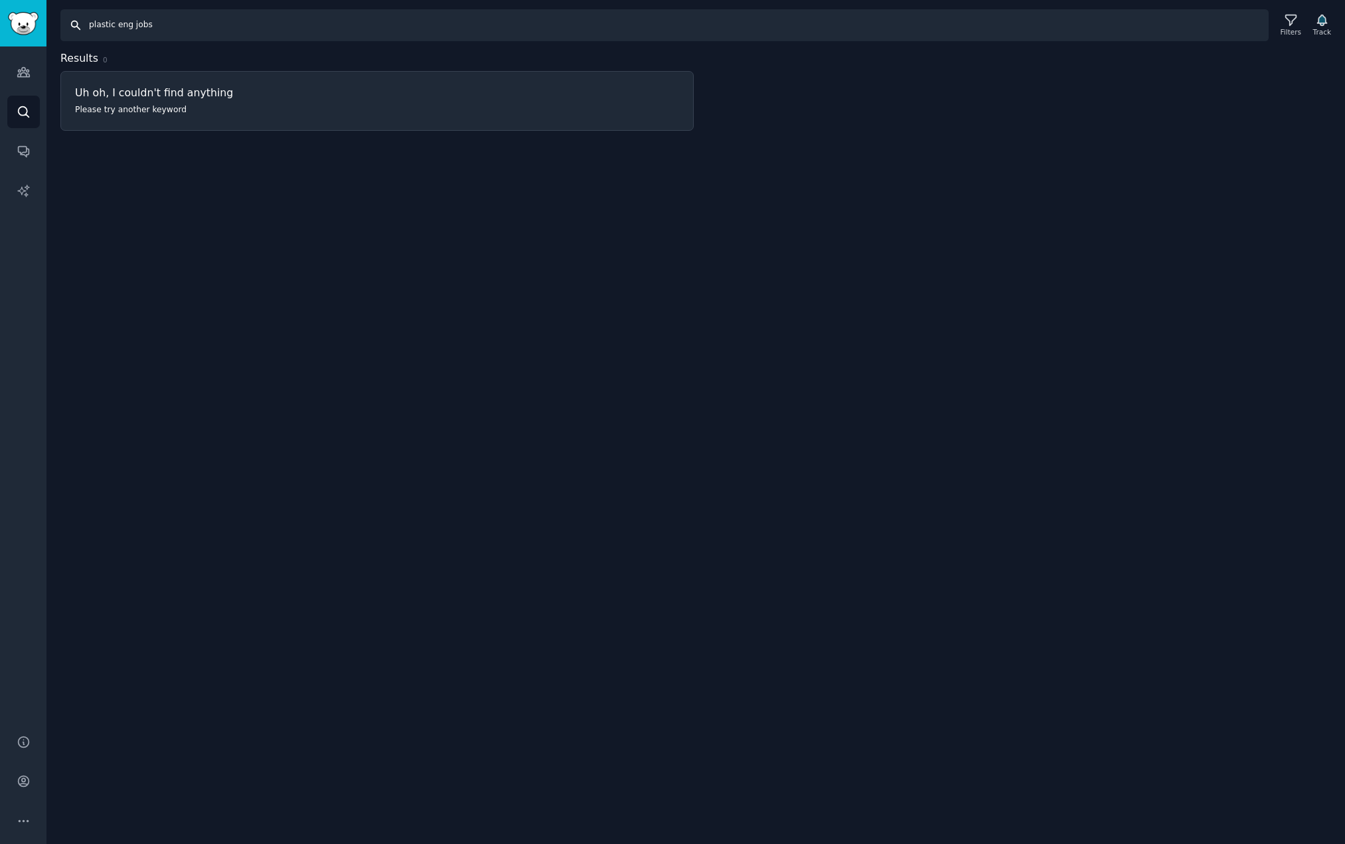
click at [127, 22] on input "plastic eng jobs" at bounding box center [664, 25] width 1208 height 32
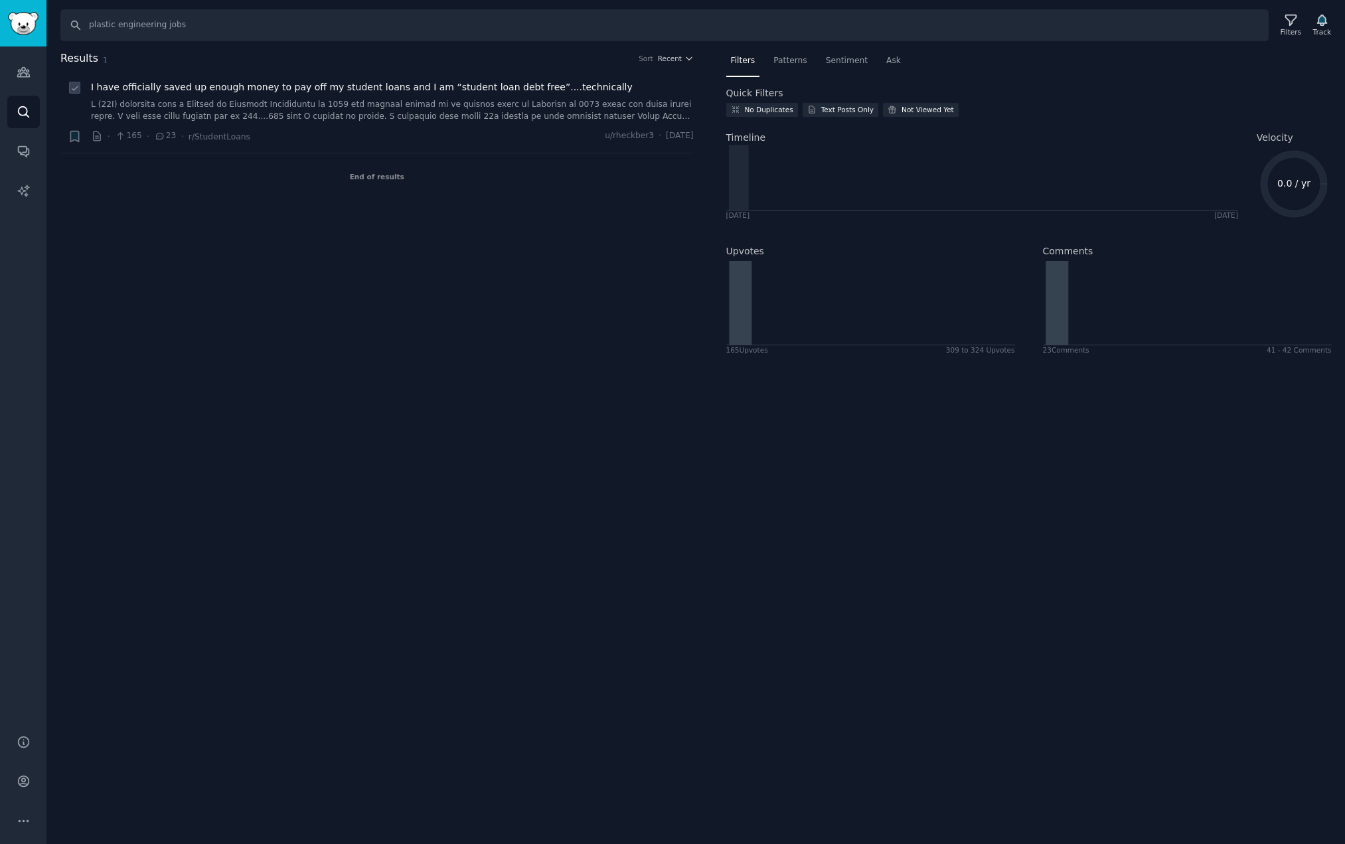
click at [170, 93] on span "I have officially saved up enough money to pay off my student loans and I am “s…" at bounding box center [362, 87] width 542 height 14
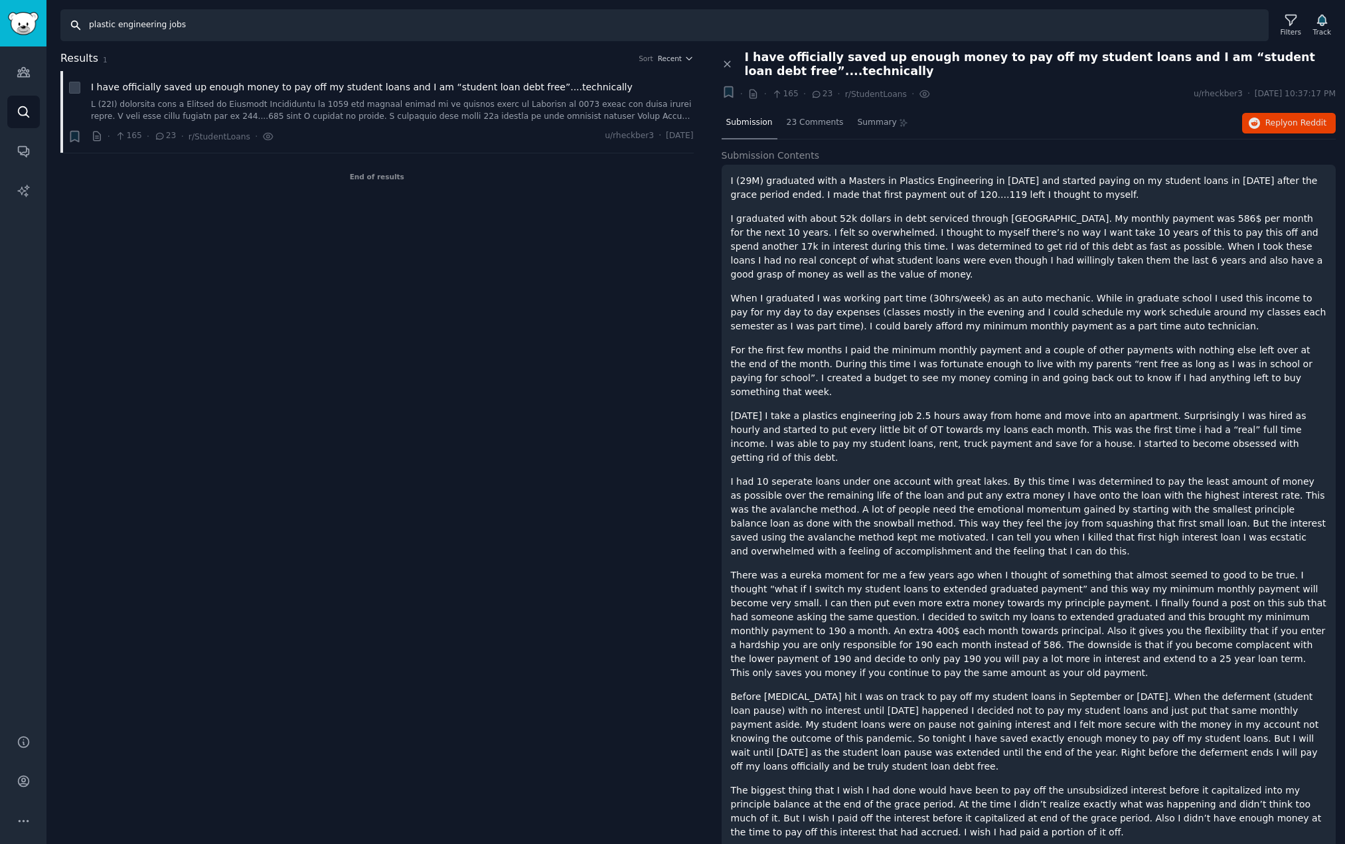
click at [136, 26] on input "plastic engineering jobs" at bounding box center [664, 25] width 1208 height 32
click at [129, 27] on input "plastic engineering jobs" at bounding box center [664, 25] width 1208 height 32
click at [236, 38] on input "plastic engineering jobs" at bounding box center [664, 25] width 1208 height 32
type input "material science jobs"
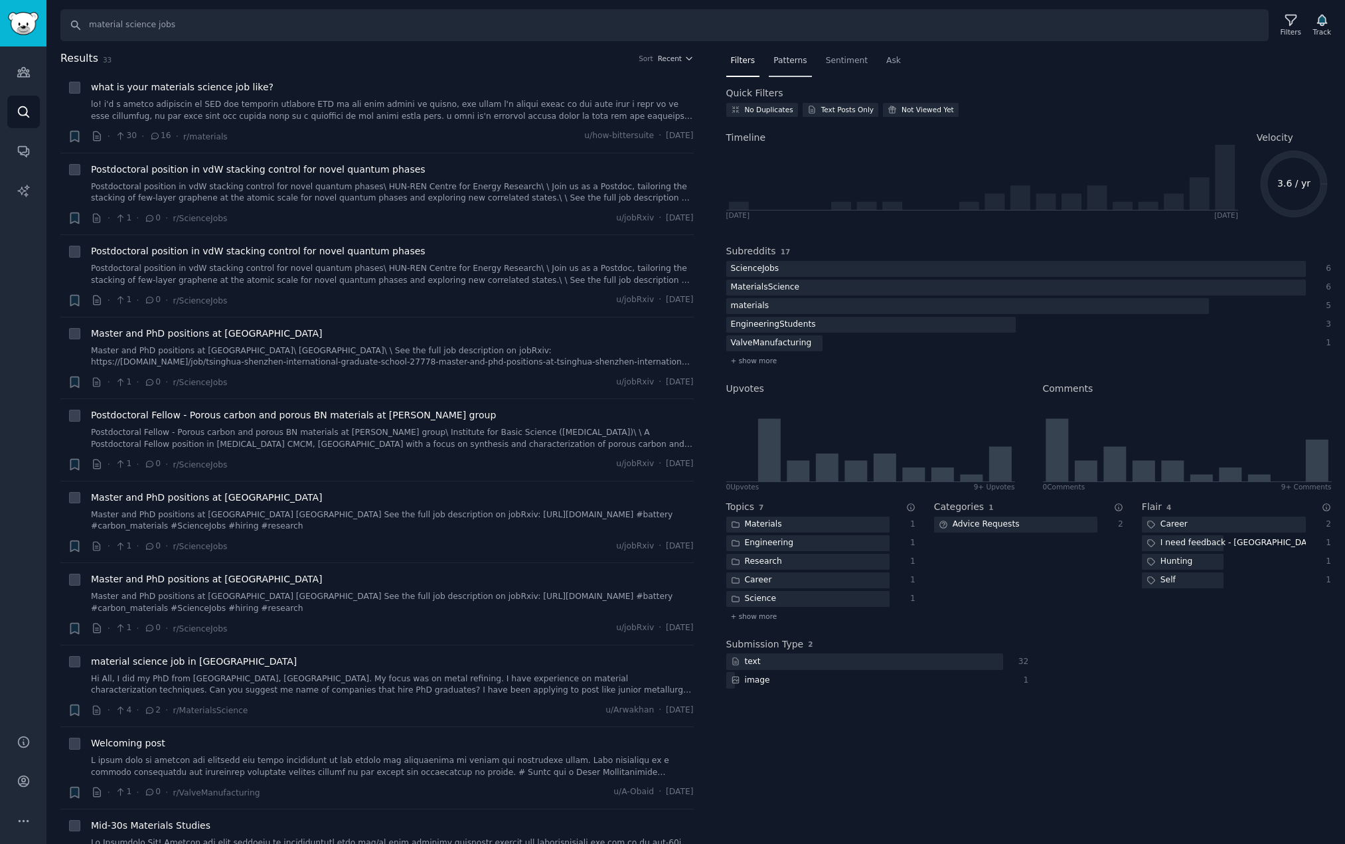
click at [785, 62] on span "Patterns" at bounding box center [789, 61] width 33 height 12
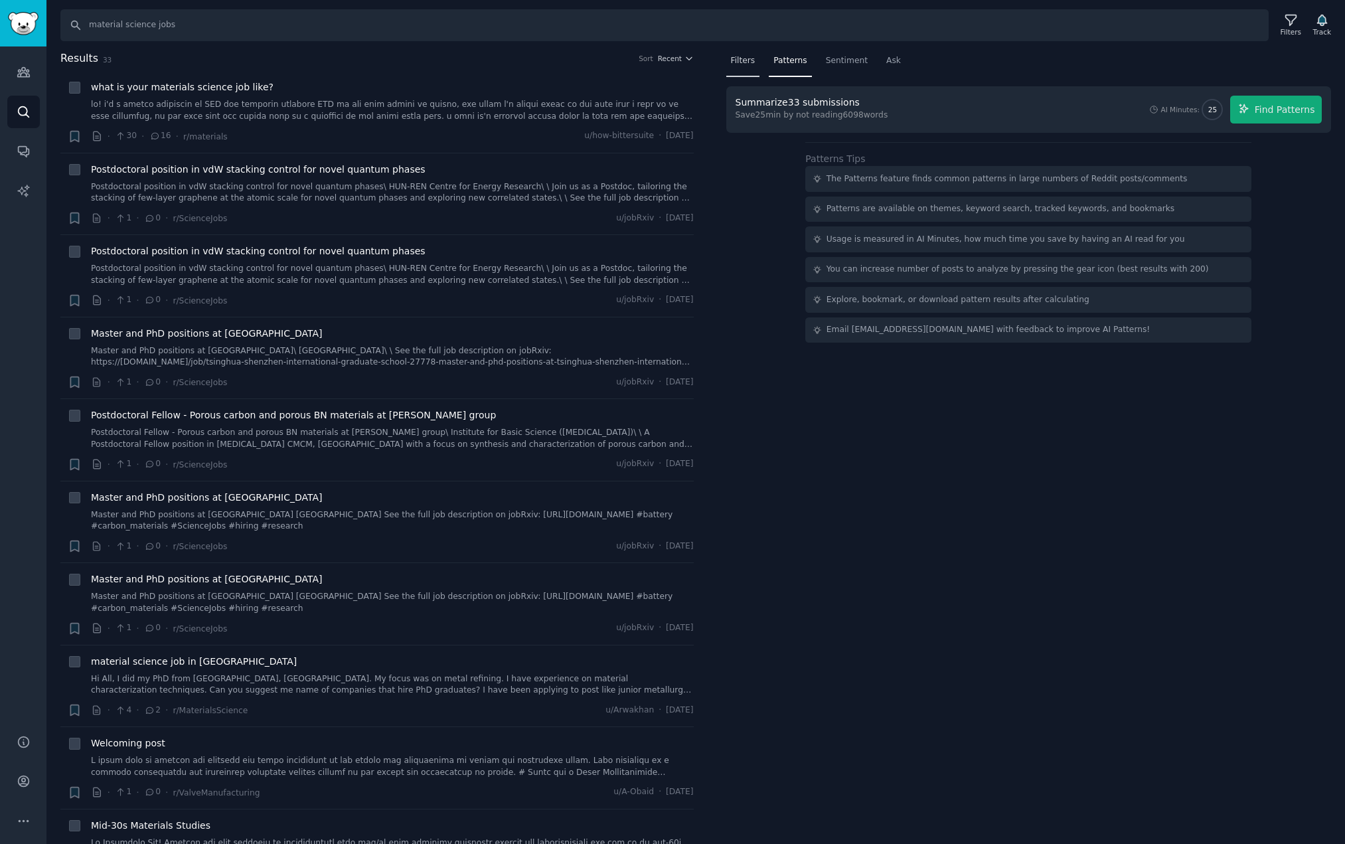
click at [755, 71] on div "Filters" at bounding box center [743, 63] width 34 height 27
